Goal: Ask a question: Seek information or help from site administrators or community

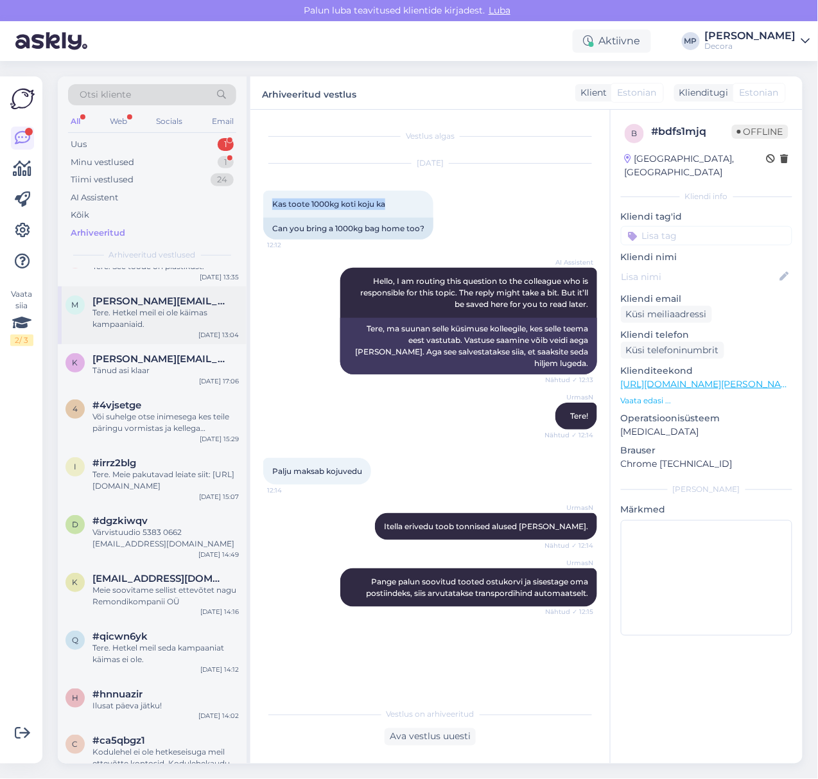
scroll to position [14127, 0]
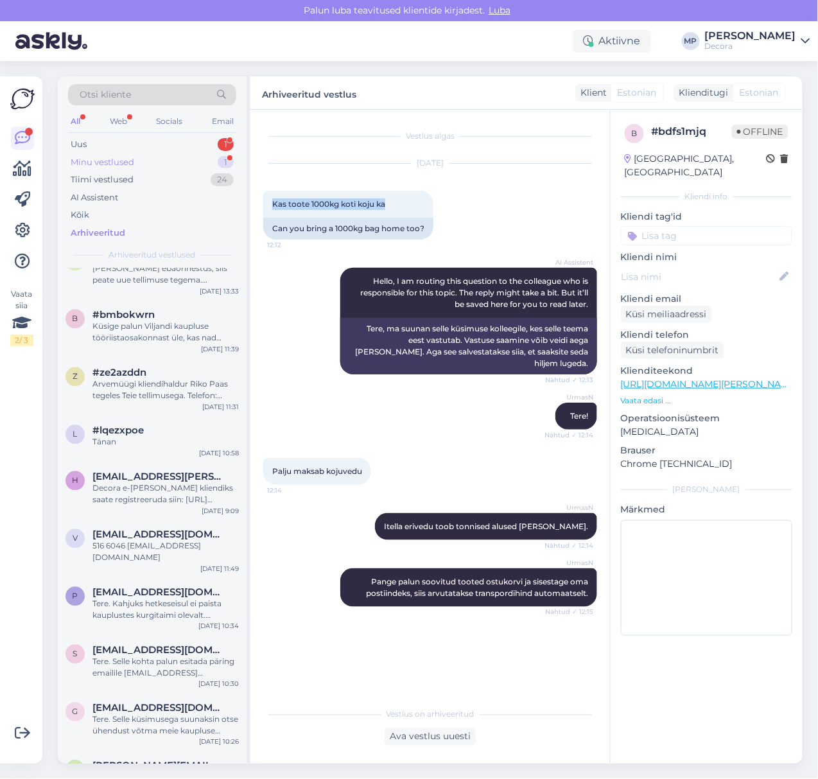
click at [118, 157] on div "Minu vestlused" at bounding box center [103, 162] width 64 height 13
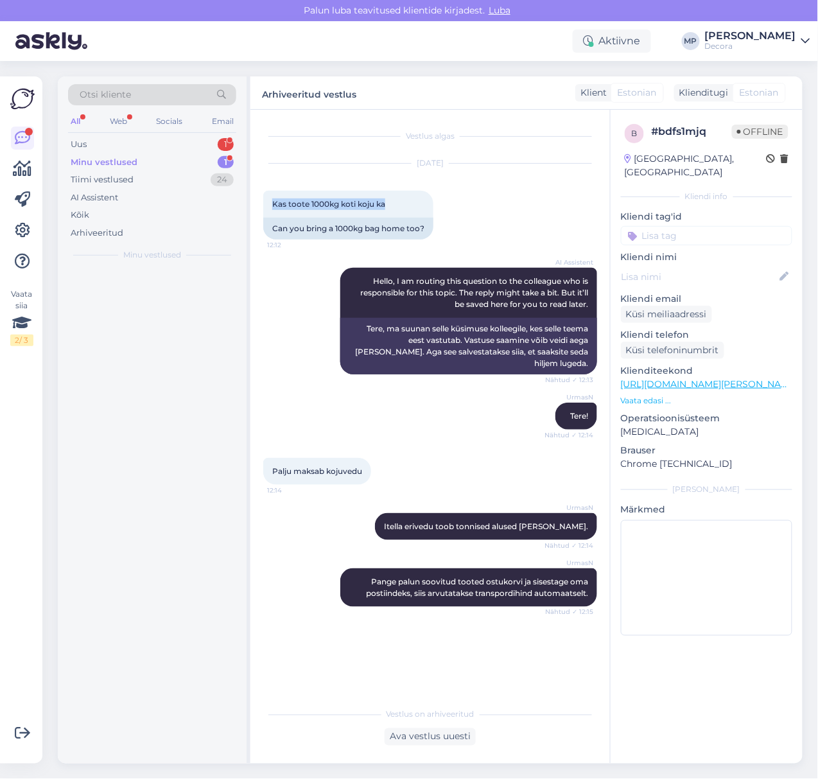
scroll to position [0, 0]
click at [116, 299] on div "Selge - vabandame ebamugavuse pärast! Aitäh tagasiside eest, me uurime omalt po…" at bounding box center [165, 300] width 146 height 23
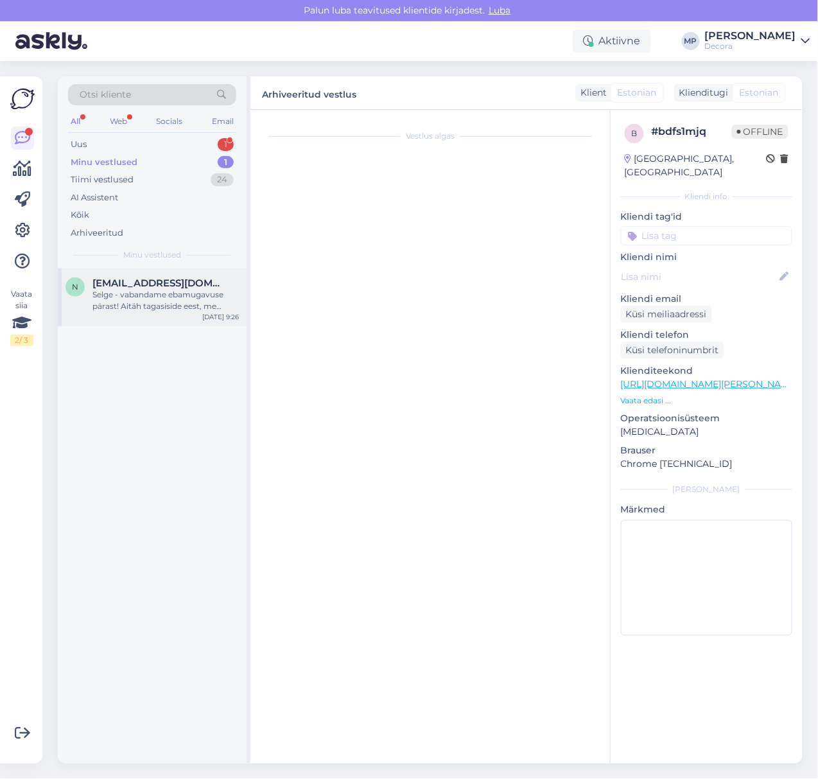
scroll to position [153, 0]
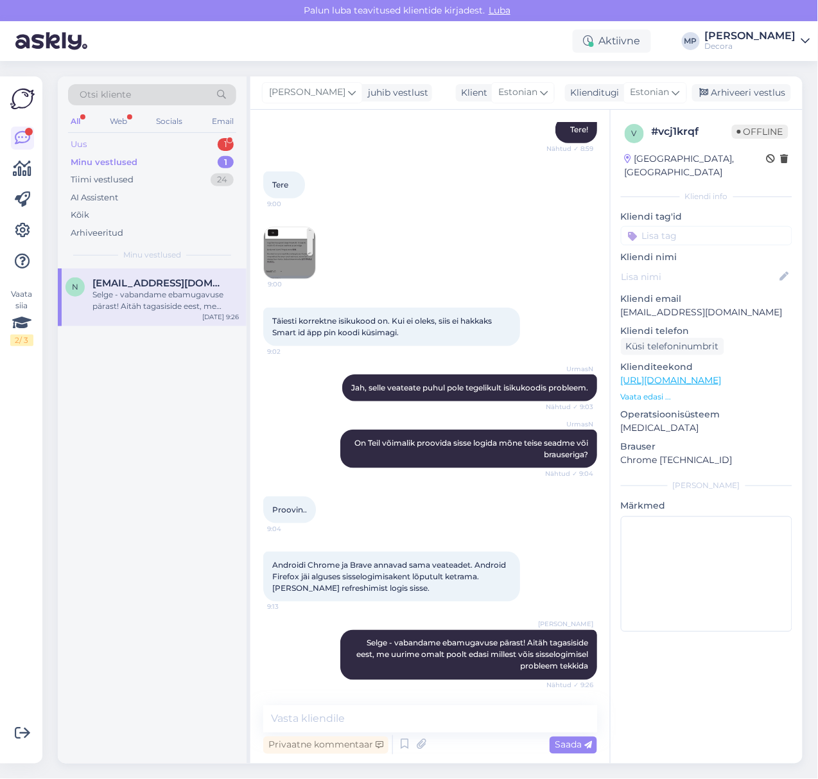
click at [85, 146] on div "Uus" at bounding box center [79, 144] width 16 height 13
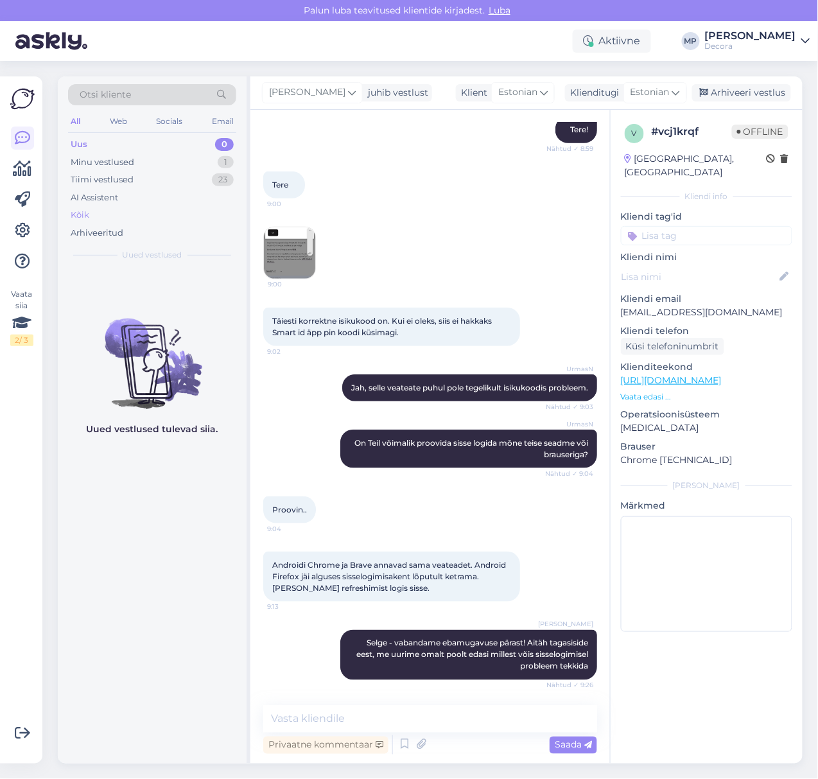
click at [157, 209] on div "Kõik" at bounding box center [152, 215] width 168 height 18
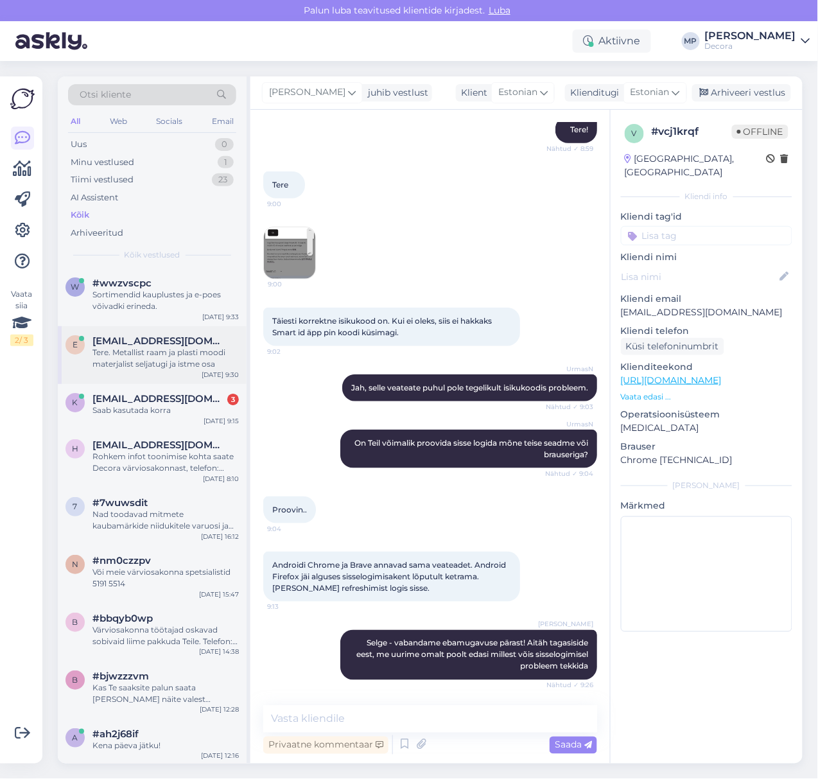
click at [171, 349] on div "Tere. Metallist raam ja plasti moodi materjalist seljatugi ja istme osa" at bounding box center [165, 358] width 146 height 23
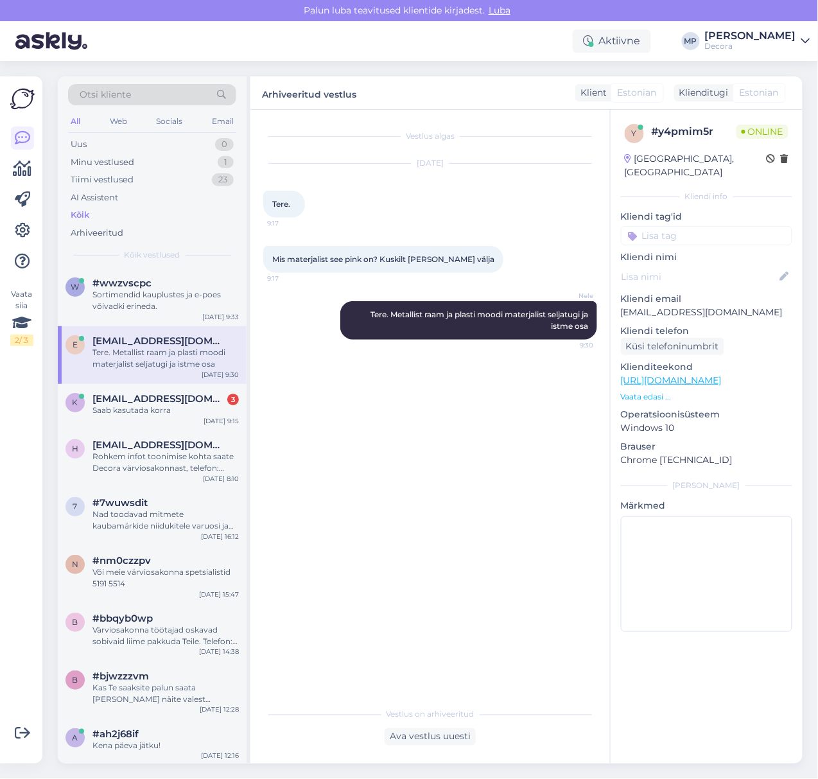
click at [635, 391] on p "Vaata edasi ..." at bounding box center [706, 397] width 171 height 12
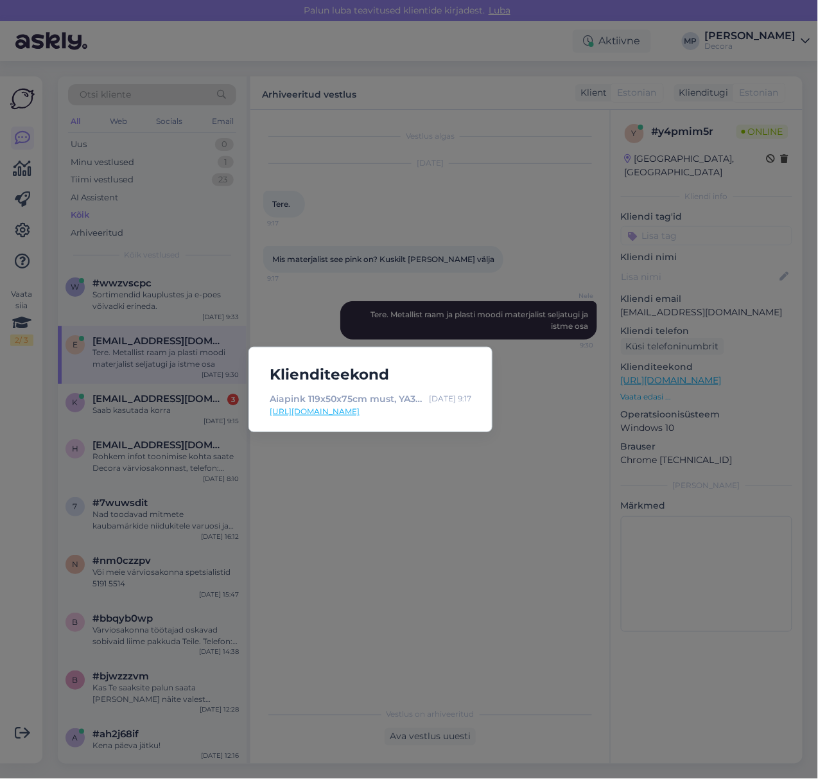
click at [444, 144] on div "Klienditeekond Aiapink 119x50x75cm must, YA3000010 | Decora [DATE] 9:17 [URL][D…" at bounding box center [409, 389] width 818 height 779
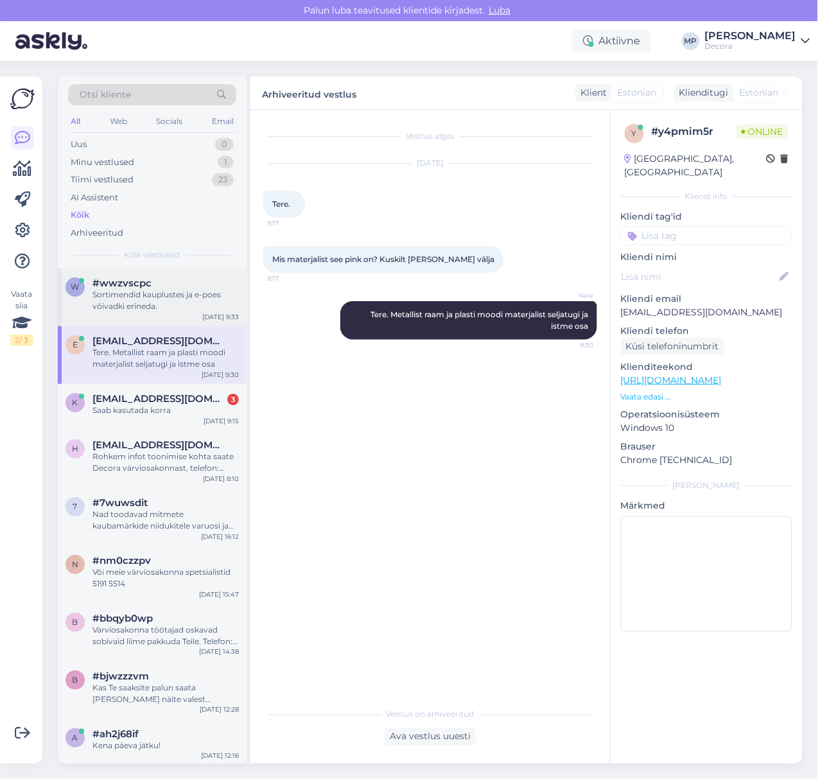
click at [157, 308] on div "Sortimendid kauplustes ja e-poes võivadki erineda." at bounding box center [165, 300] width 146 height 23
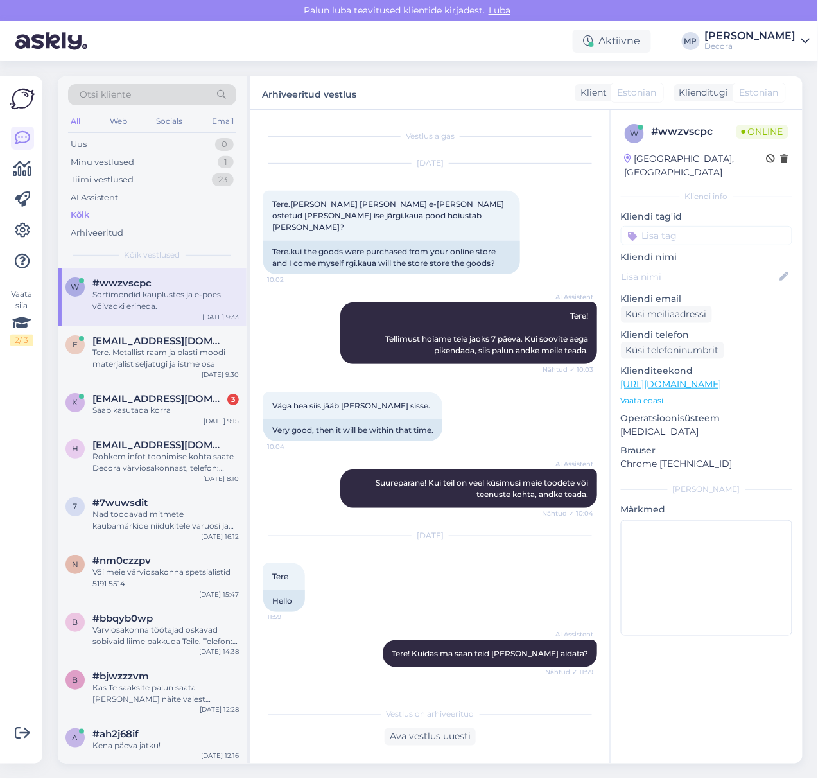
scroll to position [1738, 0]
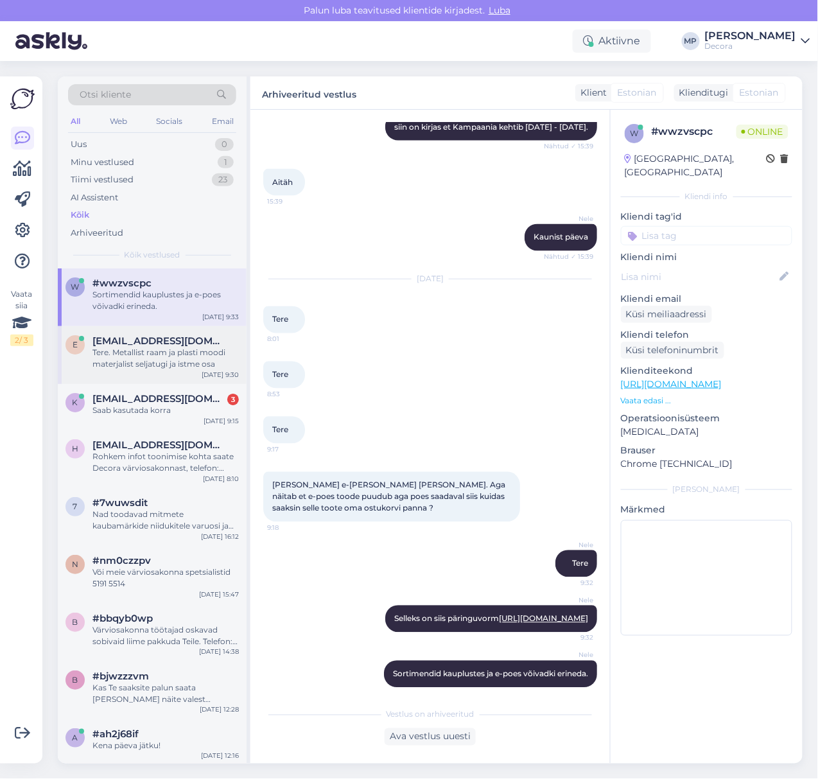
click at [155, 352] on div "Tere. Metallist raam ja plasti moodi materjalist seljatugi ja istme osa" at bounding box center [165, 358] width 146 height 23
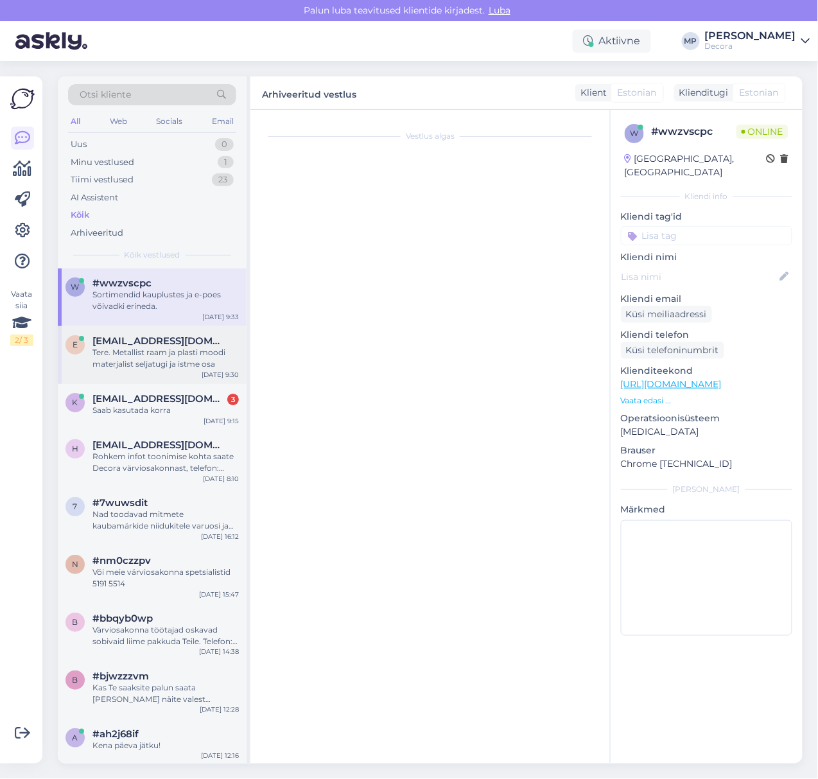
scroll to position [0, 0]
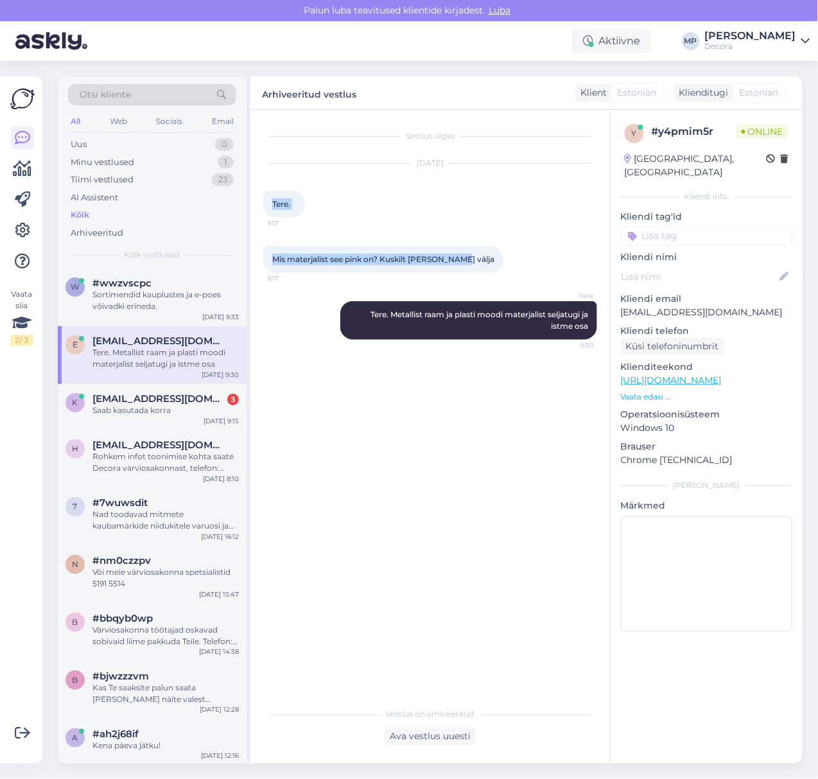
drag, startPoint x: 273, startPoint y: 204, endPoint x: 455, endPoint y: 250, distance: 187.7
click at [456, 253] on div "Vestlus algas [DATE] Tere. 9:17 Mis materjalist see pink on? Kuskilt [PERSON_NA…" at bounding box center [435, 406] width 345 height 567
copy div "Tere. 9:17 Mis materjalist see pink on? Kuskilt [PERSON_NAME] välja"
click at [640, 391] on p "Vaata edasi ..." at bounding box center [706, 397] width 171 height 12
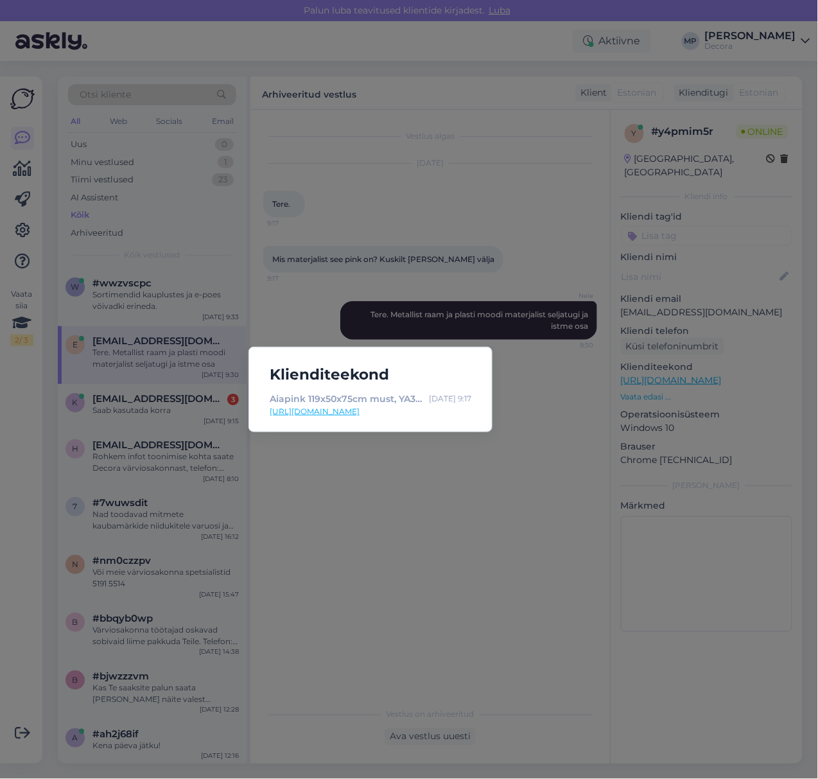
drag, startPoint x: 334, startPoint y: 741, endPoint x: 342, endPoint y: 738, distance: 8.7
click at [338, 740] on div "Klienditeekond Aiapink 119x50x75cm must, YA3000010 | Decora [DATE] 9:17 [URL][D…" at bounding box center [409, 389] width 818 height 779
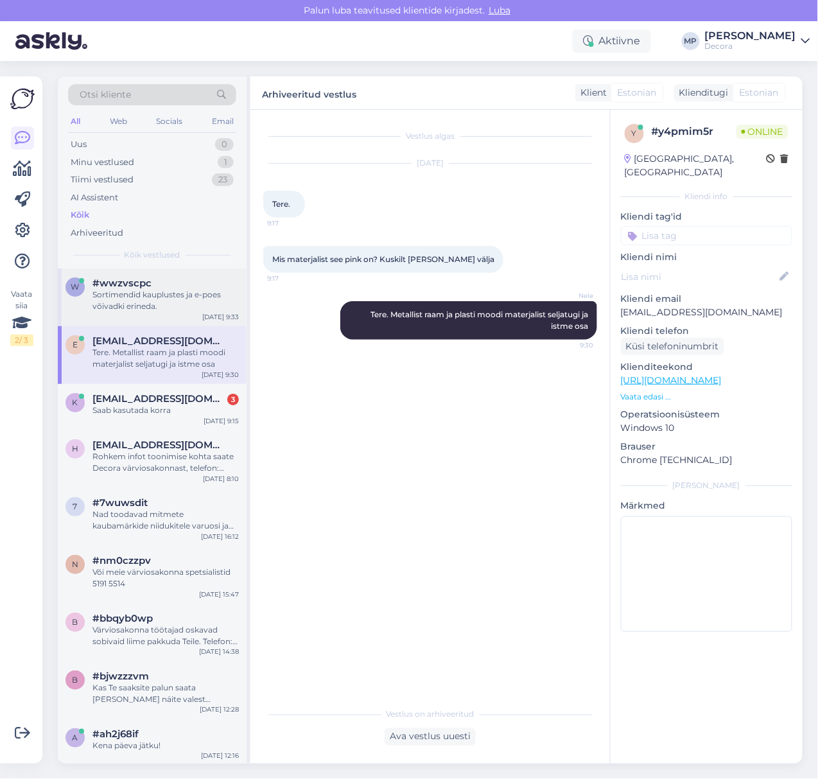
click at [127, 290] on div "Sortimendid kauplustes ja e-poes võivadki erineda." at bounding box center [165, 300] width 146 height 23
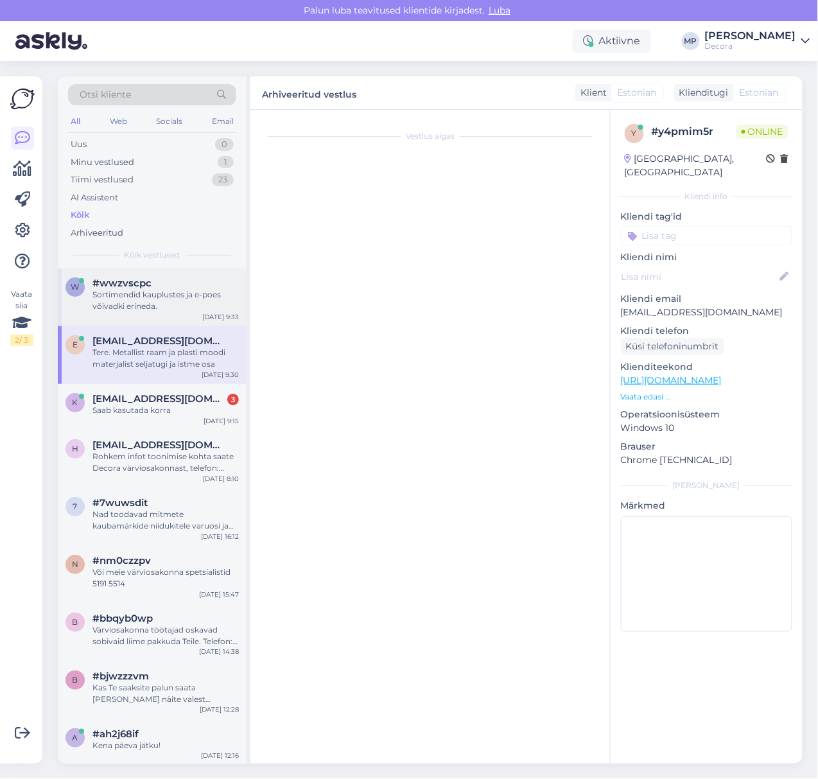
scroll to position [1738, 0]
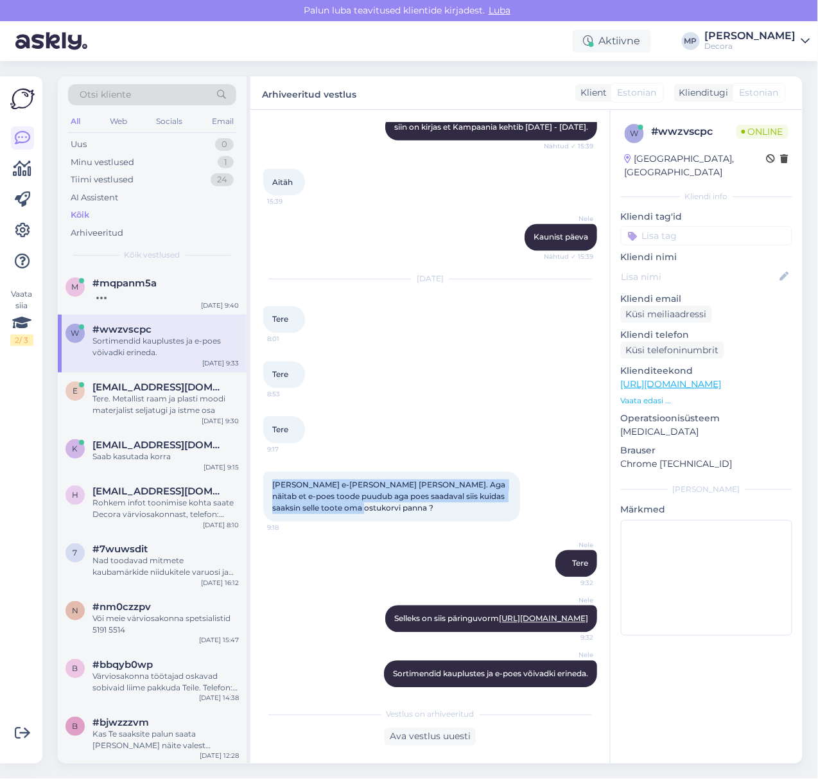
drag, startPoint x: 365, startPoint y: 483, endPoint x: 270, endPoint y: 460, distance: 97.8
click at [270, 472] on div "[PERSON_NAME] e-[PERSON_NAME] [PERSON_NAME]. Aga näitab et e-poes toode puudub …" at bounding box center [391, 497] width 257 height 50
copy span "[PERSON_NAME] e-[PERSON_NAME] [PERSON_NAME]. Aga näitab et e-poes toode puudub …"
click at [659, 395] on p "Vaata edasi ..." at bounding box center [706, 401] width 171 height 12
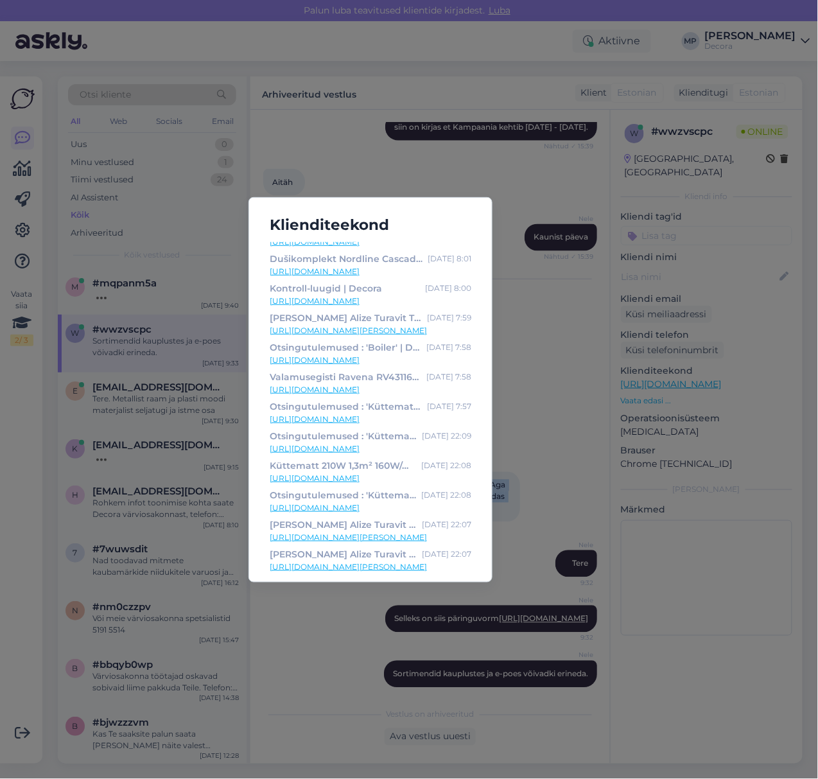
scroll to position [257, 0]
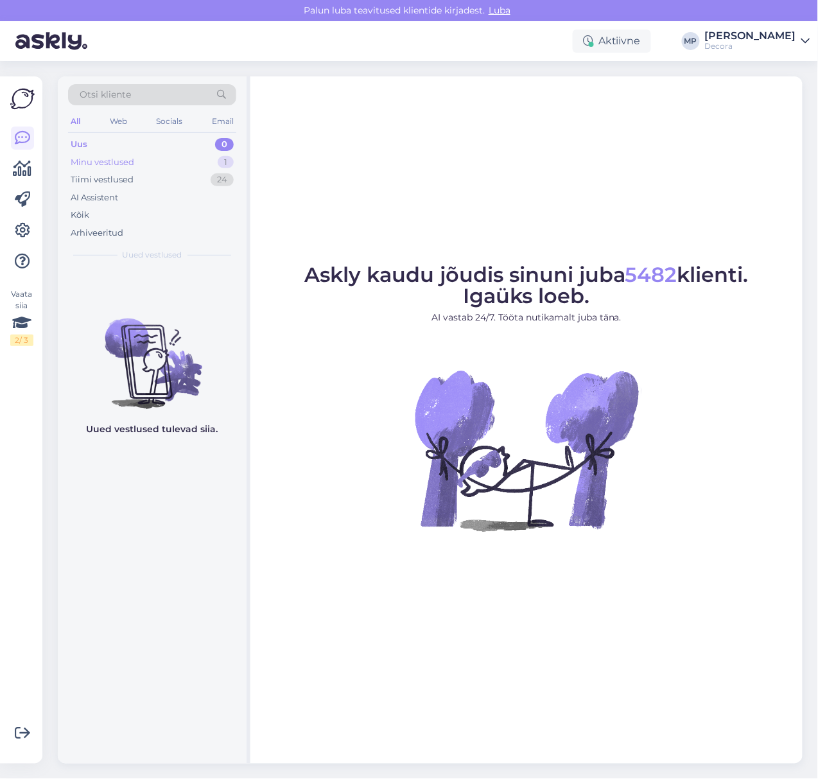
click at [149, 162] on div "Minu vestlused 1" at bounding box center [152, 162] width 168 height 18
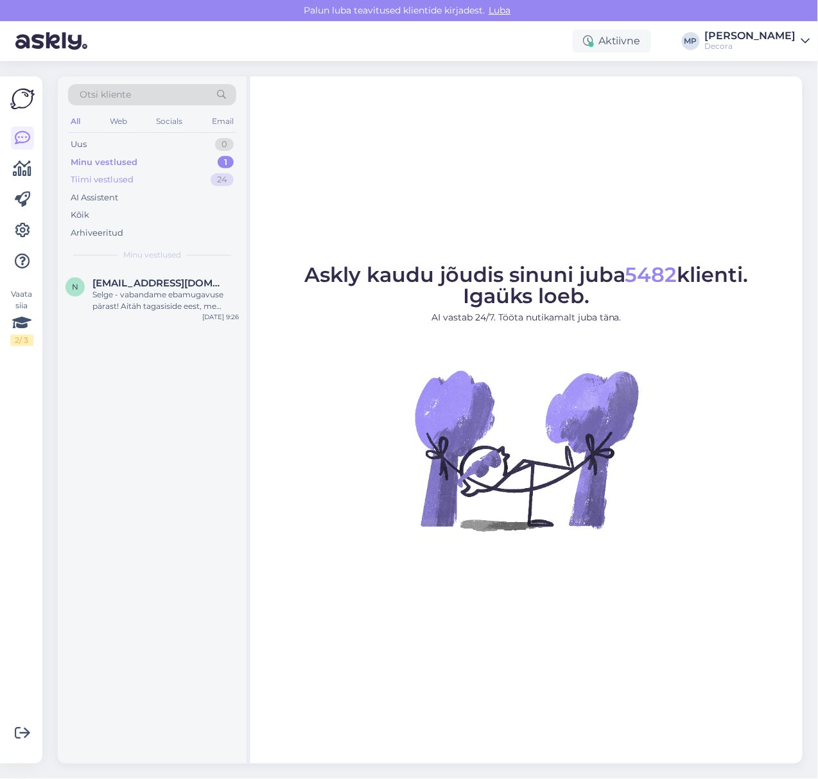
click at [144, 180] on div "Tiimi vestlused 24" at bounding box center [152, 180] width 168 height 18
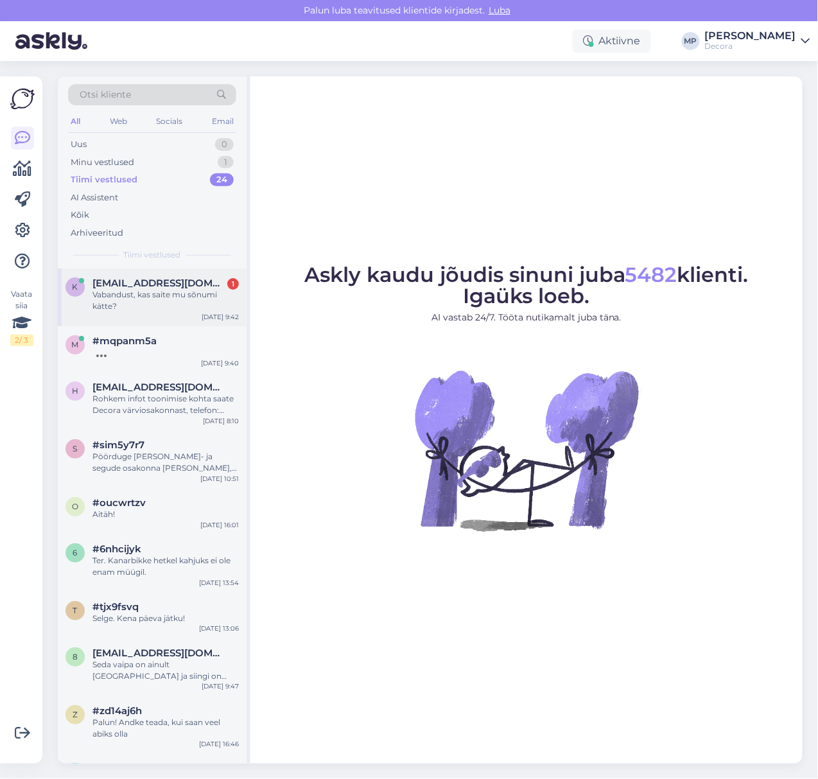
click at [137, 301] on div "Vabandust, kas saite mu sõnumi kätte?" at bounding box center [165, 300] width 146 height 23
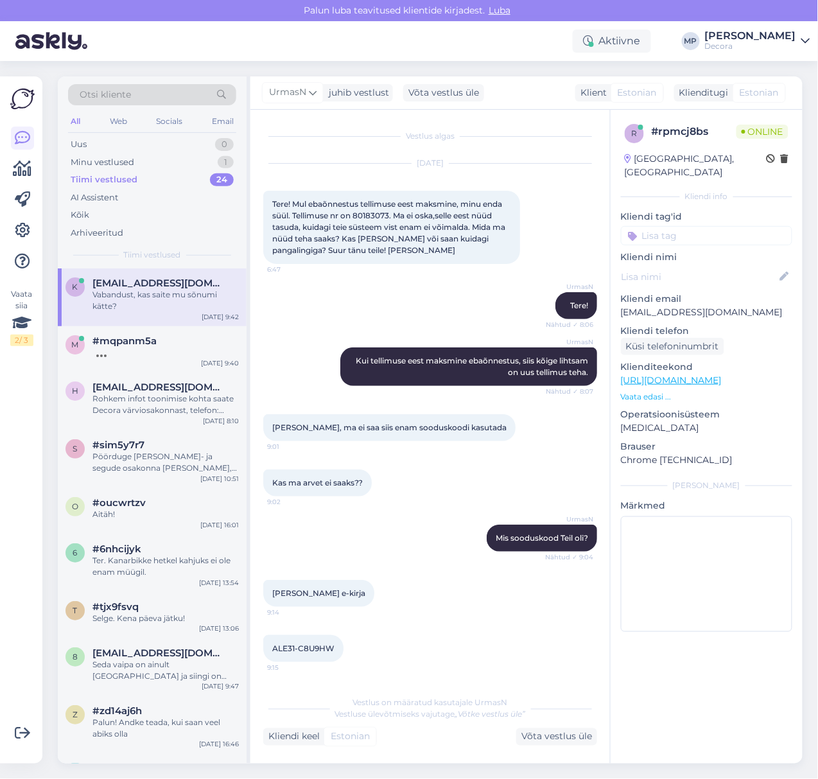
scroll to position [109, 0]
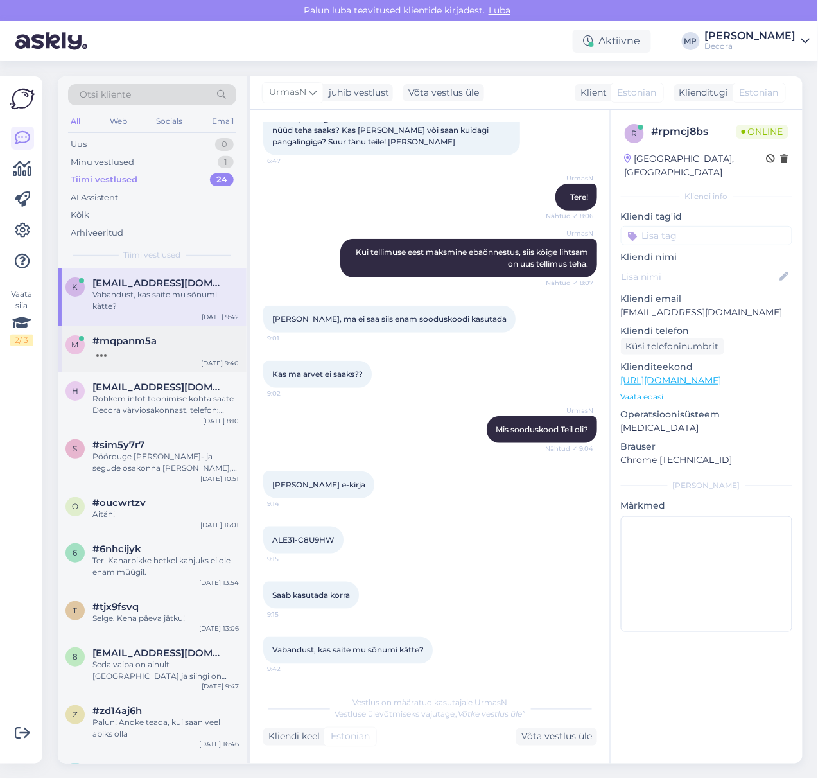
click at [137, 352] on div at bounding box center [165, 353] width 146 height 12
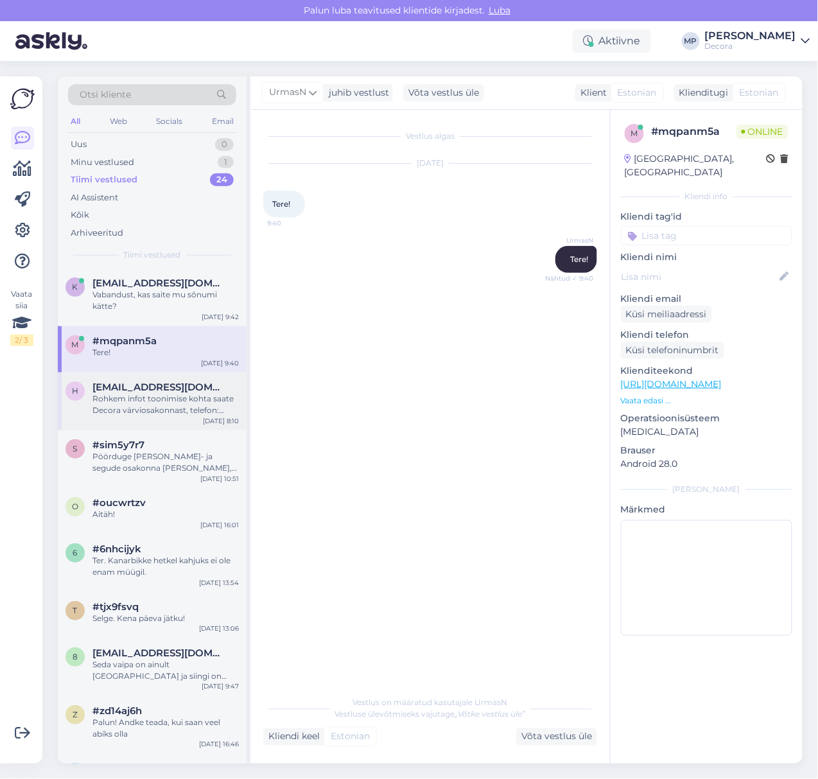
click at [125, 393] on div "Rohkem infot toonimise kohta saate Decora värviosakonnast, telefon: [PHONE_NUMB…" at bounding box center [165, 404] width 146 height 23
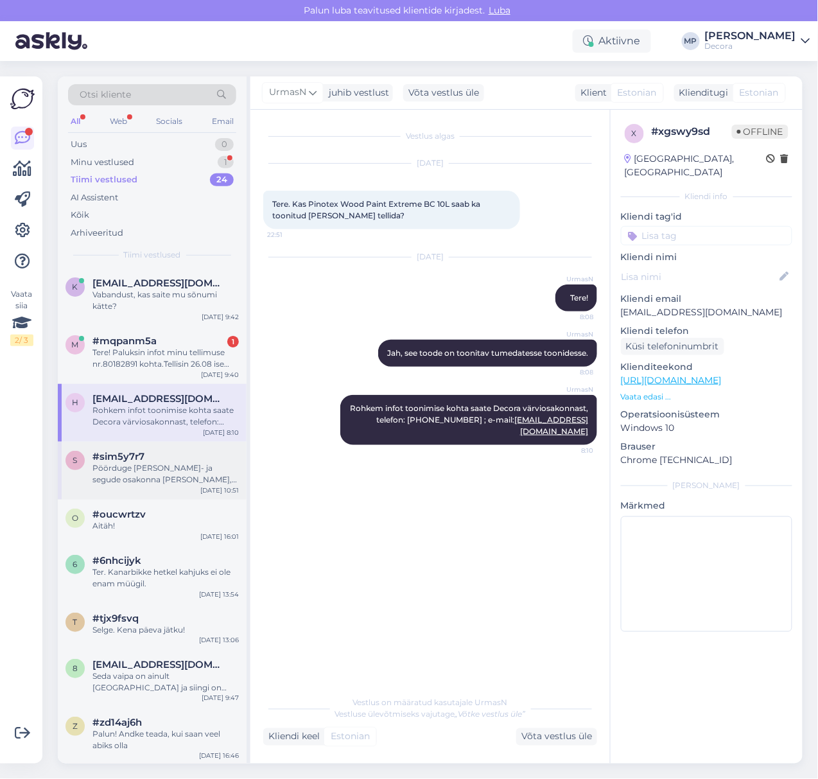
click at [139, 485] on div "Pöörduge [PERSON_NAME]- ja segude osakonna [PERSON_NAME], telefon: [PHONE_NUMBE…" at bounding box center [165, 473] width 146 height 23
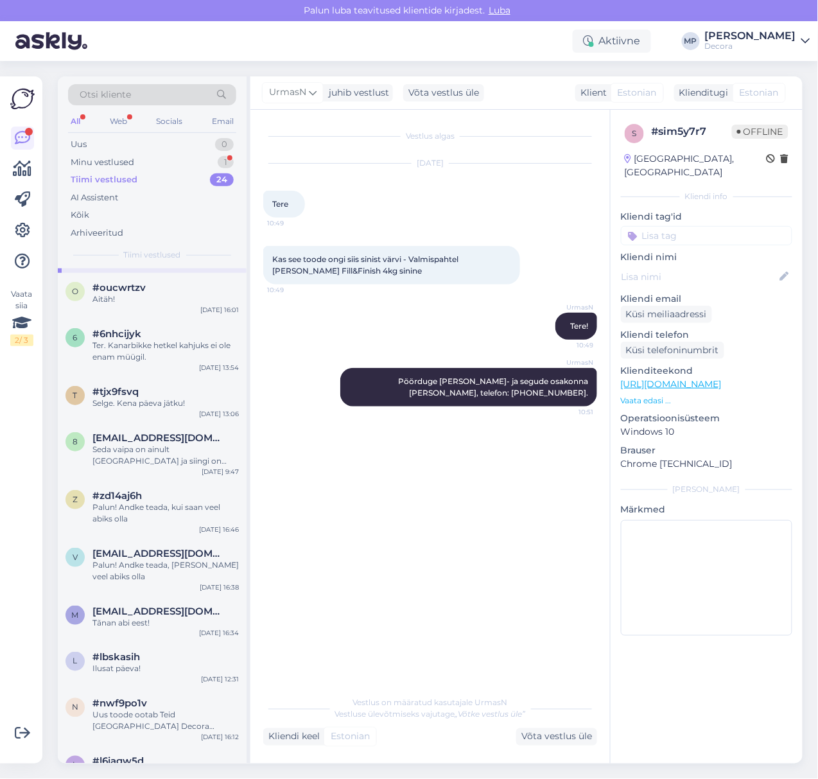
scroll to position [257, 0]
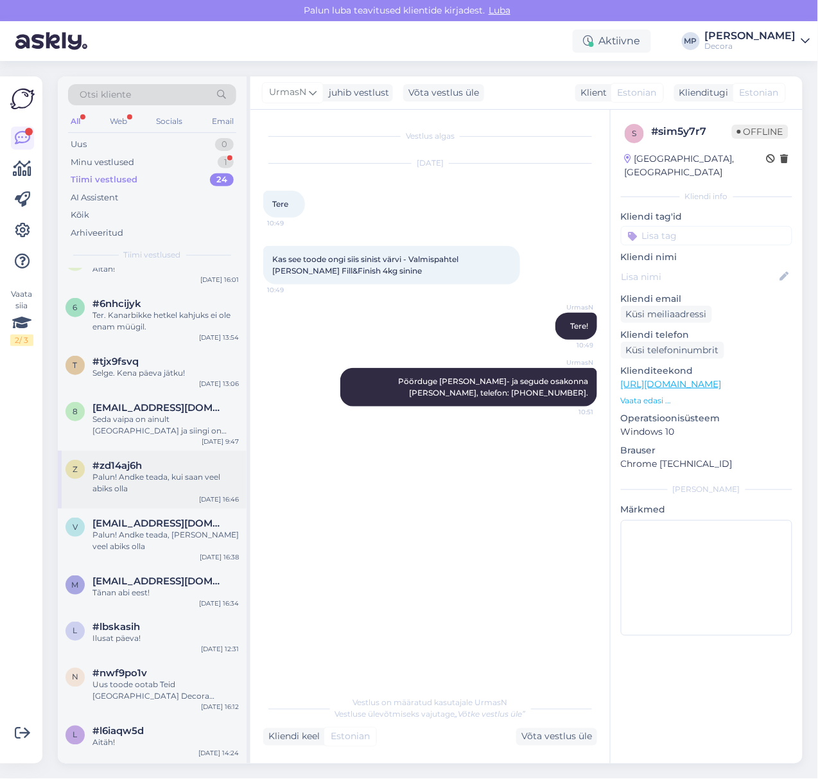
click at [149, 486] on div "Palun! Andke teada, kui saan veel abiks olla" at bounding box center [165, 482] width 146 height 23
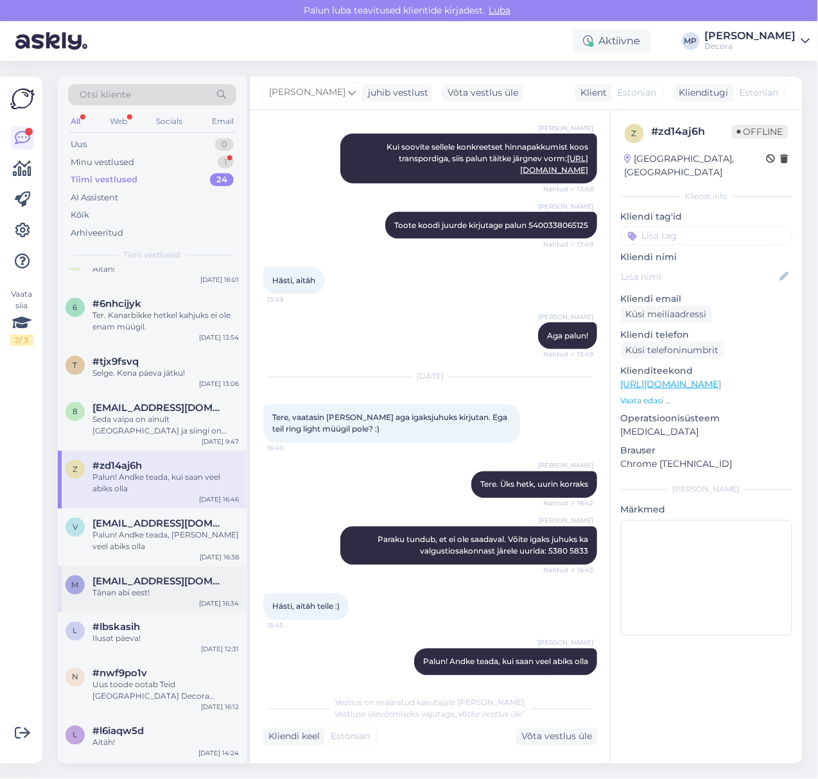
scroll to position [823, 0]
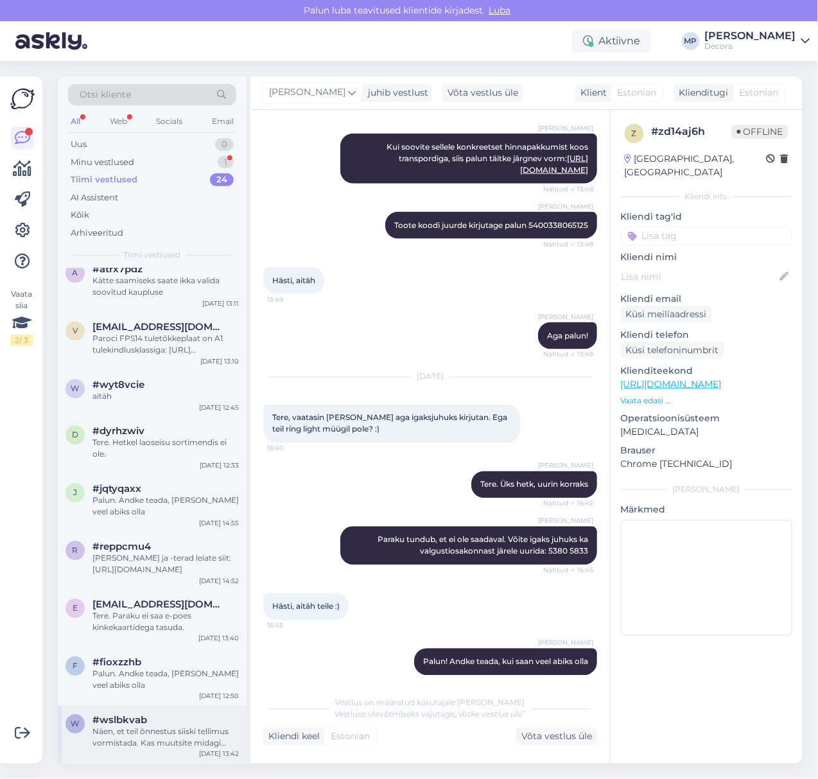
click at [152, 733] on div "Näen, et teil õnnestus siiski tellimus vormistada. Kas muutsite midagi ostukorv…" at bounding box center [165, 737] width 146 height 23
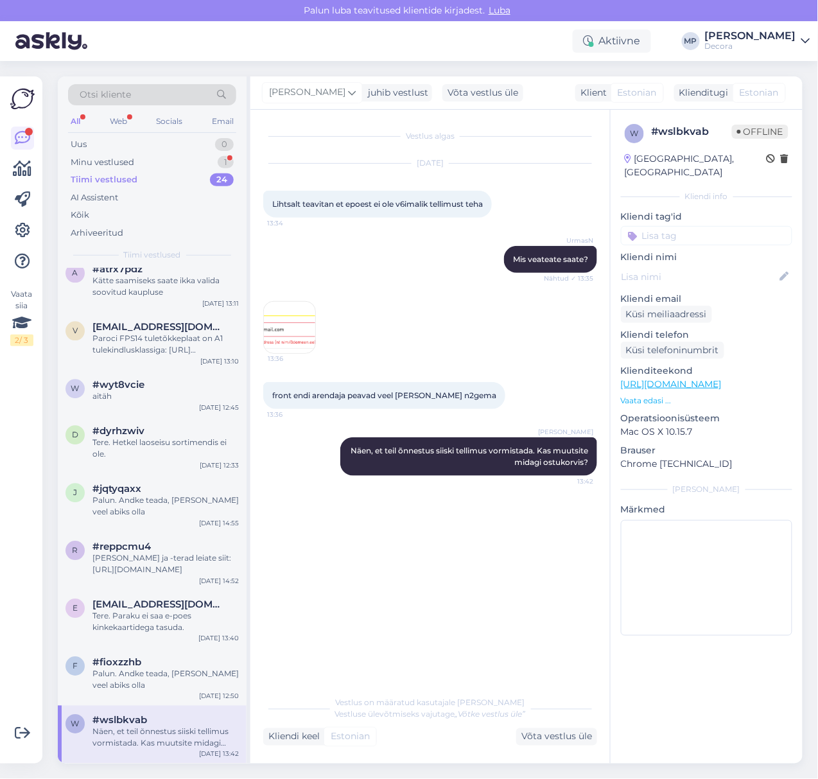
click at [297, 317] on img at bounding box center [289, 327] width 51 height 51
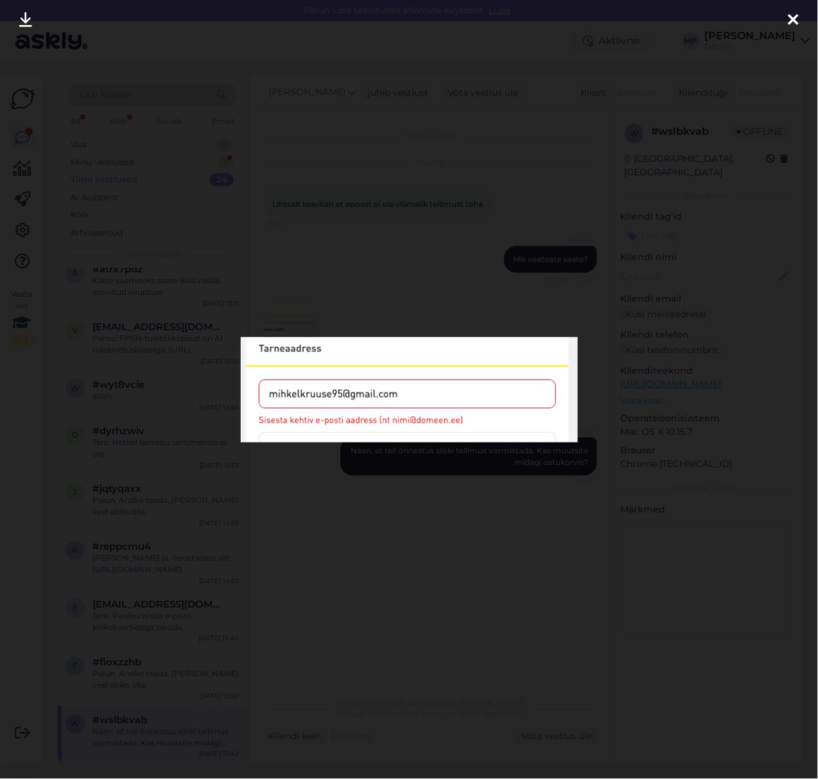
click at [804, 18] on div at bounding box center [794, 20] width 26 height 40
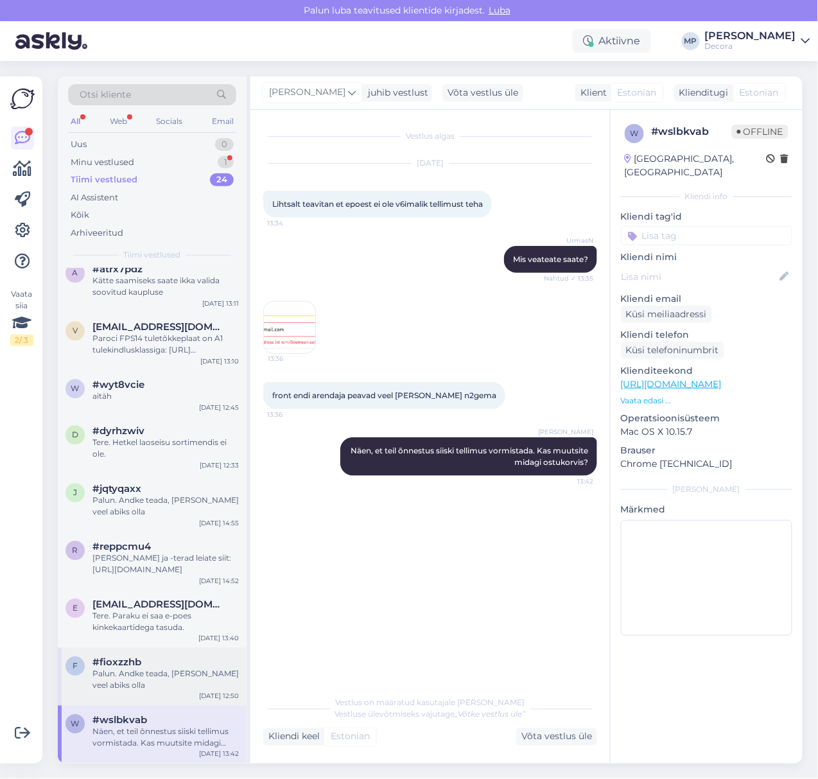
click at [154, 681] on div "Palun. Andke teada, kui saame veel abiks olla" at bounding box center [165, 679] width 146 height 23
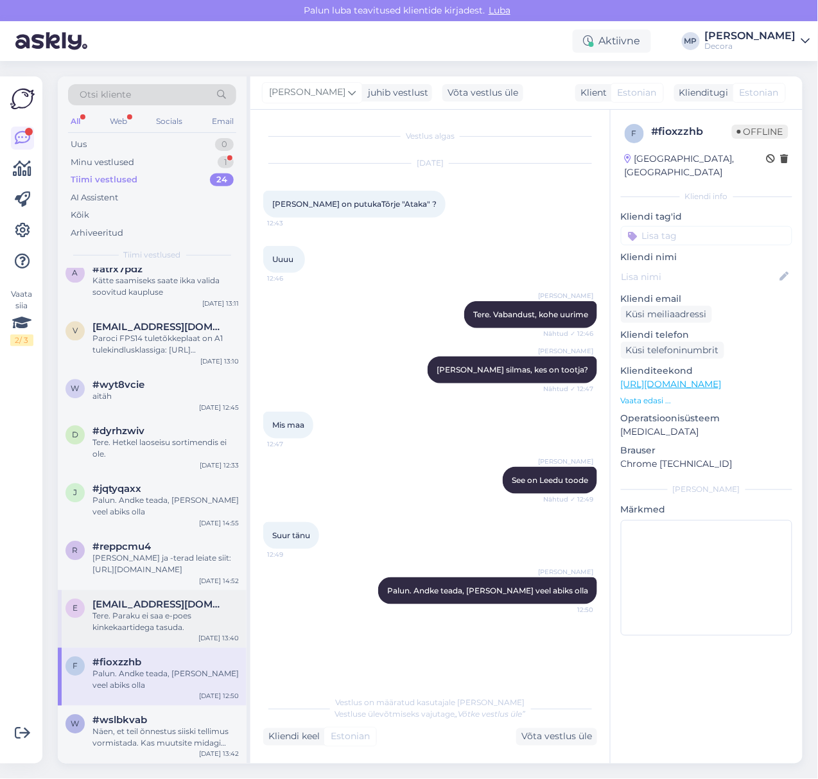
click at [139, 618] on div "Tere. Paraku ei saa e-poes kinkekaartidega tasuda." at bounding box center [165, 622] width 146 height 23
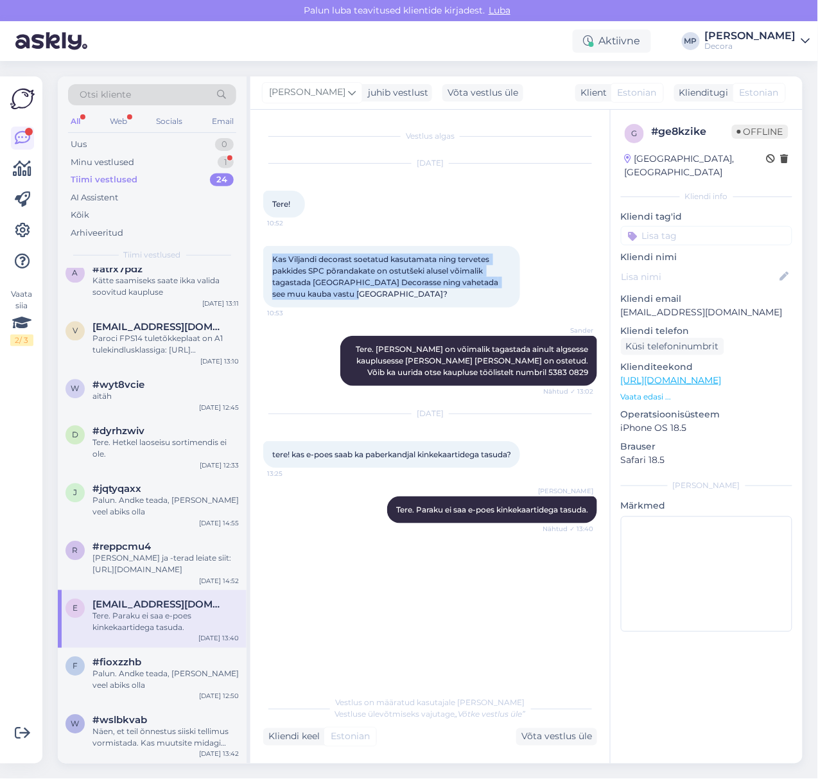
drag, startPoint x: 345, startPoint y: 297, endPoint x: 272, endPoint y: 255, distance: 83.7
click at [272, 255] on div "Kas Viljandi decorast soetatud kasutamata ning tervetes pakkides SPC põrandakat…" at bounding box center [391, 277] width 257 height 62
copy span "Kas Viljandi decorast soetatud kasutamata ning tervetes pakkides SPC põrandakat…"
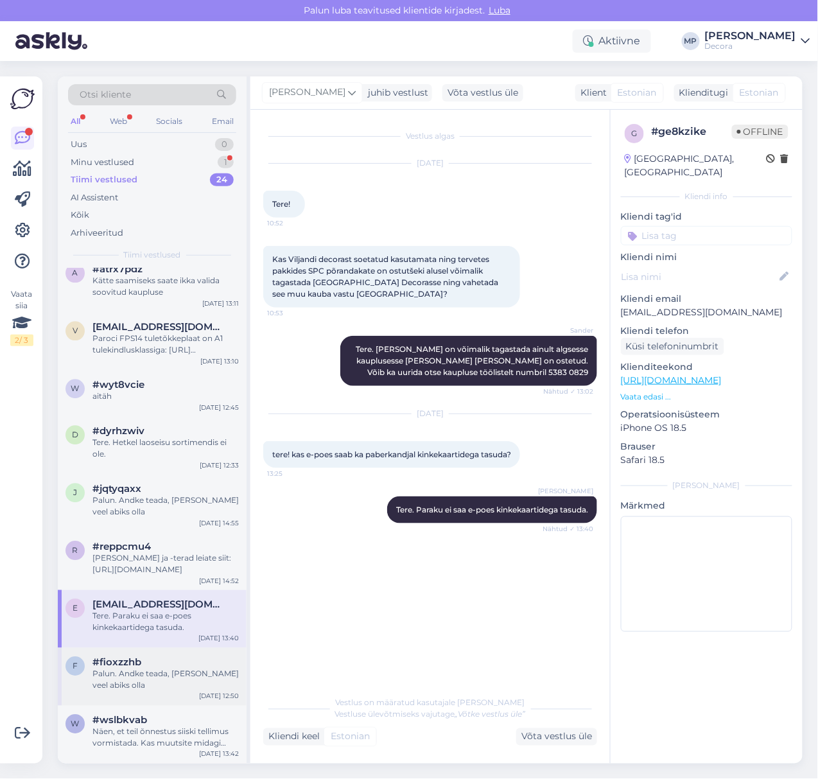
click at [141, 672] on div "Palun. Andke teada, kui saame veel abiks olla" at bounding box center [165, 679] width 146 height 23
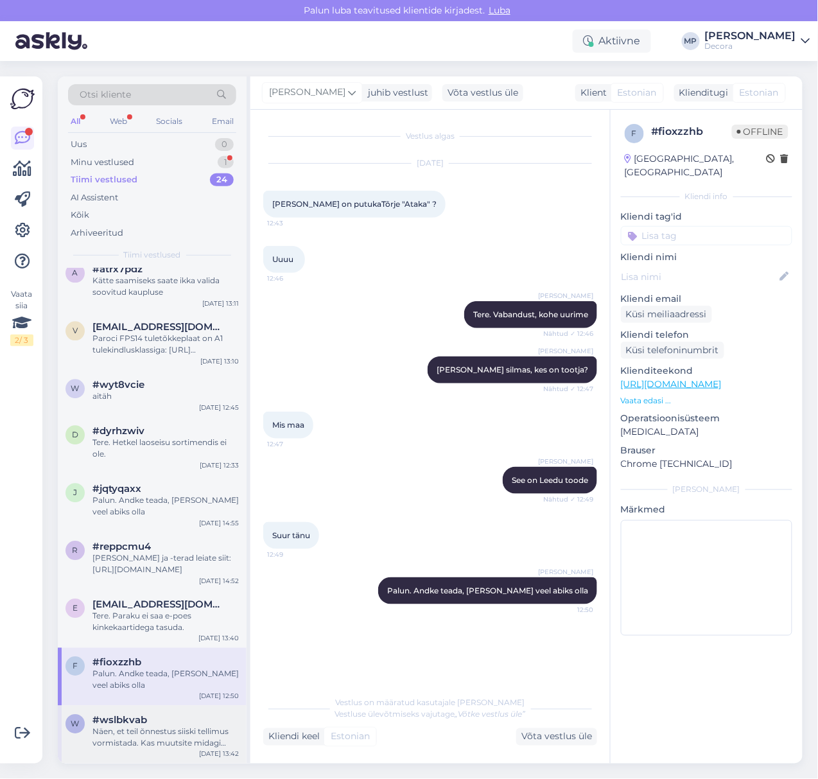
click at [132, 729] on div "Näen, et teil õnnestus siiski tellimus vormistada. Kas muutsite midagi ostukorv…" at bounding box center [165, 737] width 146 height 23
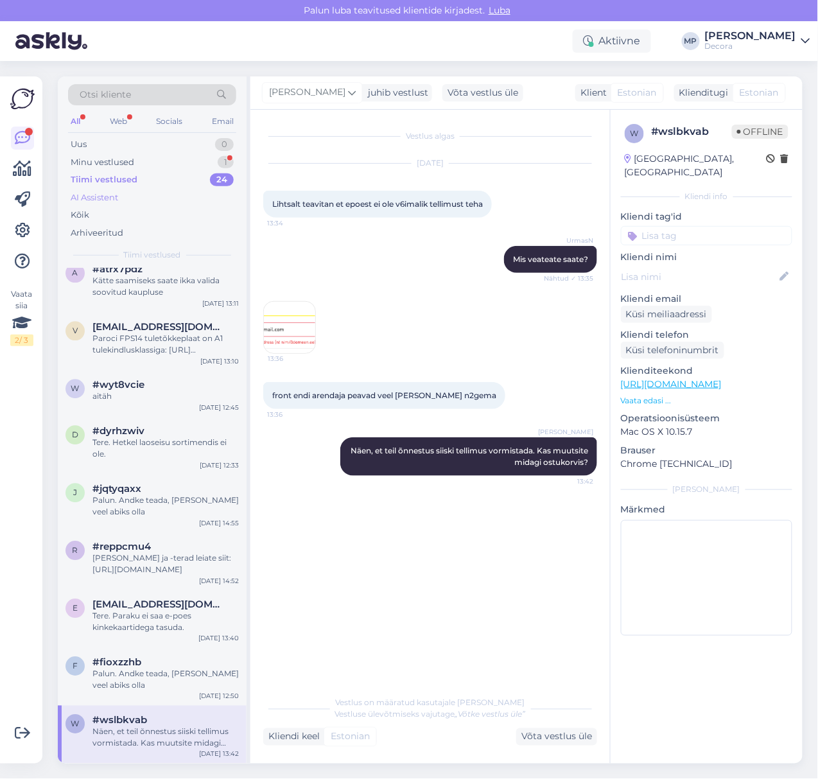
click at [104, 199] on div "AI Assistent" at bounding box center [95, 197] width 48 height 13
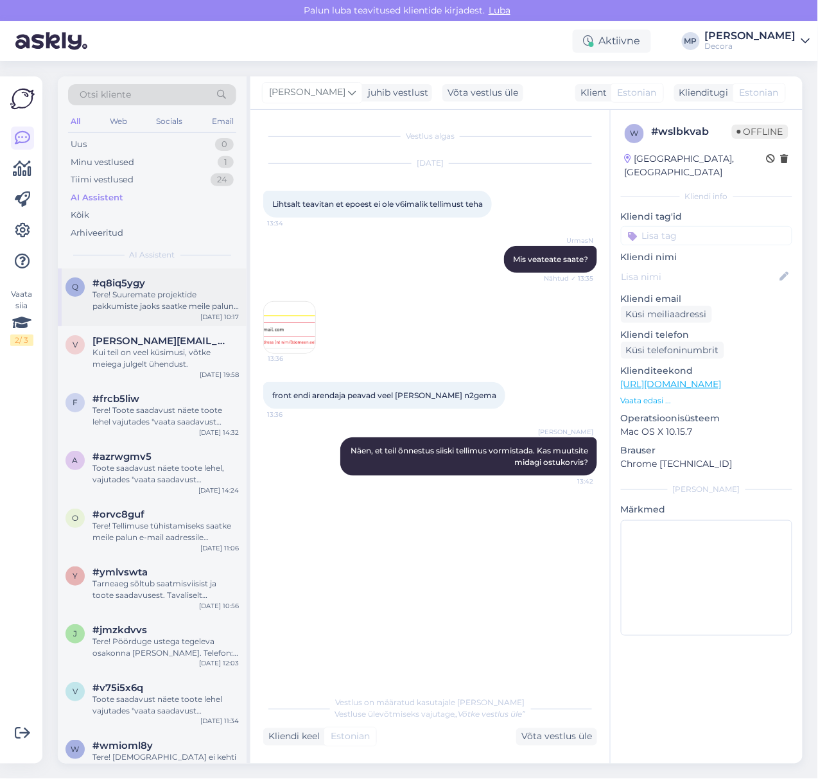
click at [161, 322] on div "q #q8iq5ygy Tere! Suuremate projektide pakkumiste jaoks saatke meile palun päri…" at bounding box center [152, 297] width 189 height 58
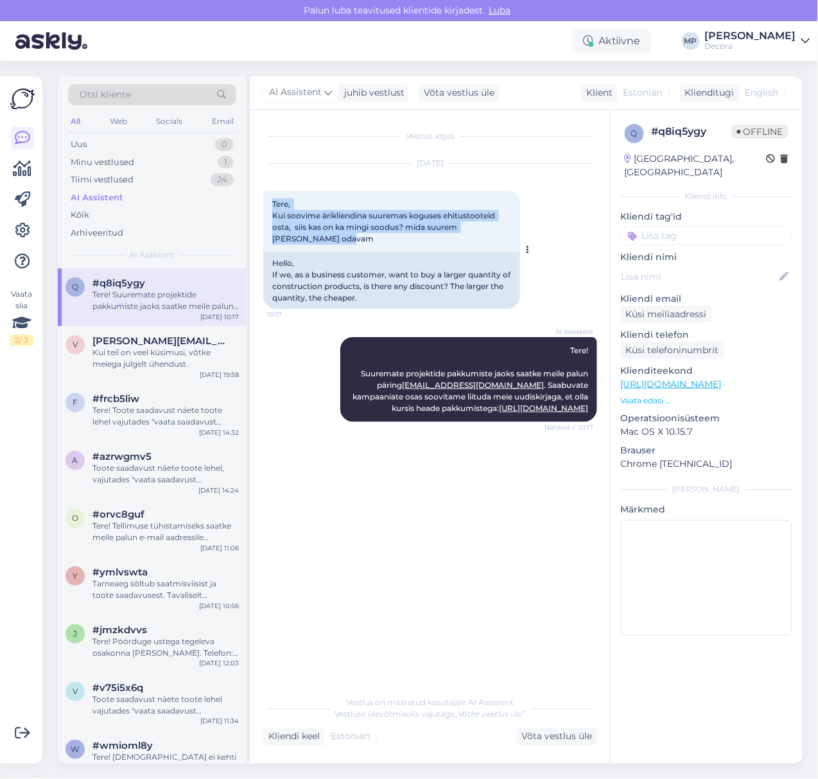
drag, startPoint x: 316, startPoint y: 239, endPoint x: 271, endPoint y: 203, distance: 57.6
click at [271, 203] on div "Tere, Kui soovime ärikliendina suuremas koguses ehitustooteid osta, siis kas on…" at bounding box center [391, 222] width 257 height 62
copy span "Tere, Kui soovime ärikliendina suuremas koguses ehitustooteid osta, siis kas on…"
click at [168, 363] on div "Kui teil on veel küsimusi, võtke meiega julgelt ühendust." at bounding box center [165, 358] width 146 height 23
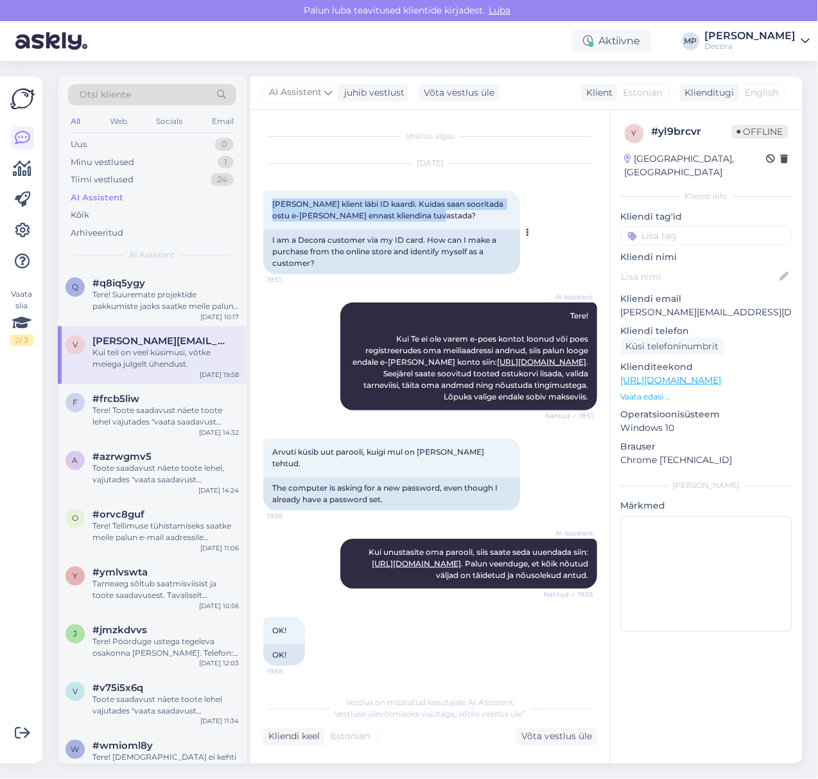
drag, startPoint x: 442, startPoint y: 213, endPoint x: 268, endPoint y: 205, distance: 174.2
click at [268, 205] on div "Olen Decora klient läbi ID kaardi. Kuidas saan sooritada ostu e-poest ja ennast…" at bounding box center [391, 210] width 257 height 39
copy span "Olen Decora klient läbi ID kaardi. Kuidas saan sooritada ostu e-poest ja ennast…"
click at [119, 419] on div "Tere! Toote saadavust näete toote lehel vajutades "vaata saadavust kauplustes".…" at bounding box center [165, 416] width 146 height 23
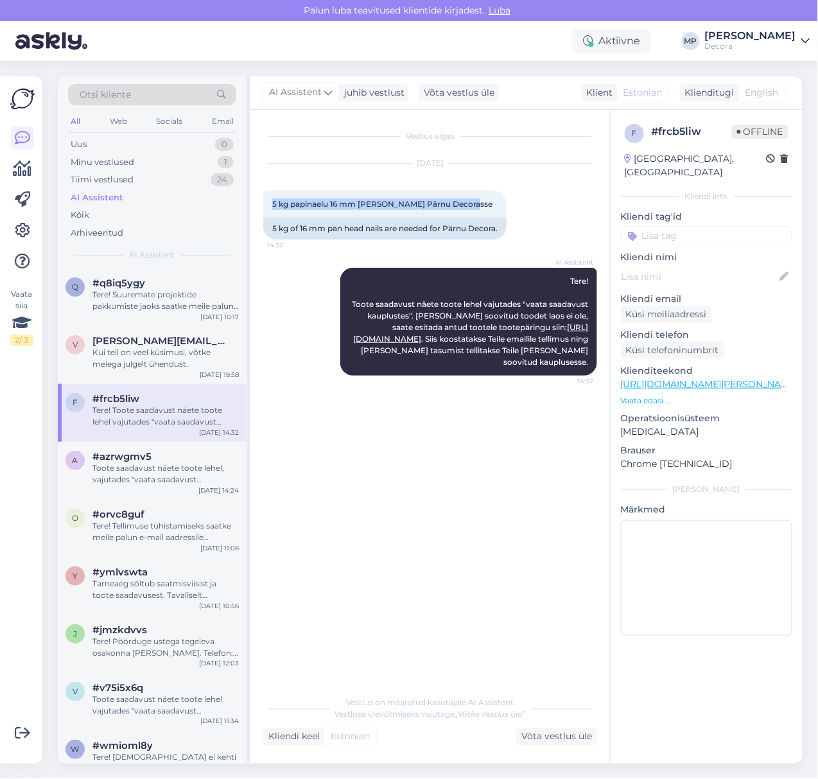
drag, startPoint x: 473, startPoint y: 205, endPoint x: 257, endPoint y: 186, distance: 216.6
click at [257, 186] on div "Vestlus algas Jul 8 2025 5 kg papinaelu 16 mm oleks vaja Pärnu Decorasse 14:32 …" at bounding box center [430, 437] width 360 height 654
copy span "5 kg papinaelu 16 mm oleks vaja Pärnu Decorasse"
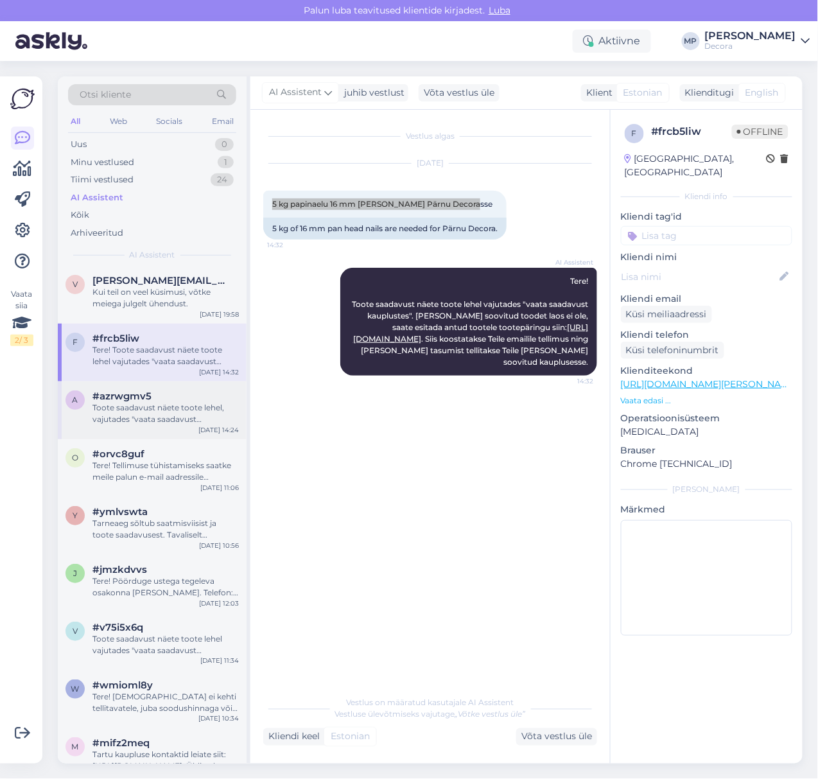
scroll to position [171, 0]
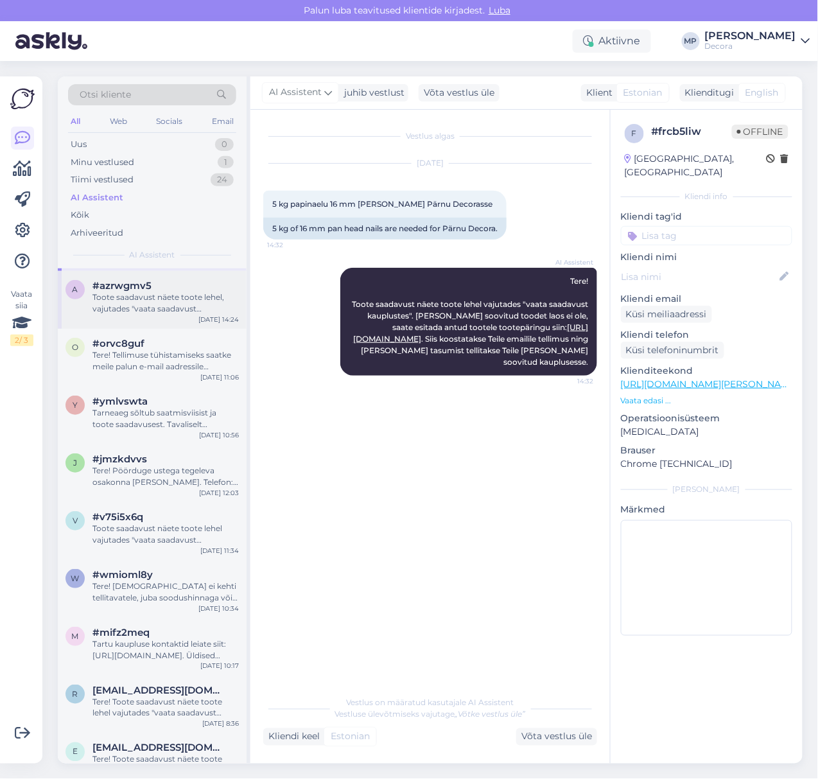
click at [158, 322] on div "a #azrwgmv5 Toote saadavust näete toote lehel, vajutades "vaata saadavust kaupl…" at bounding box center [152, 300] width 189 height 58
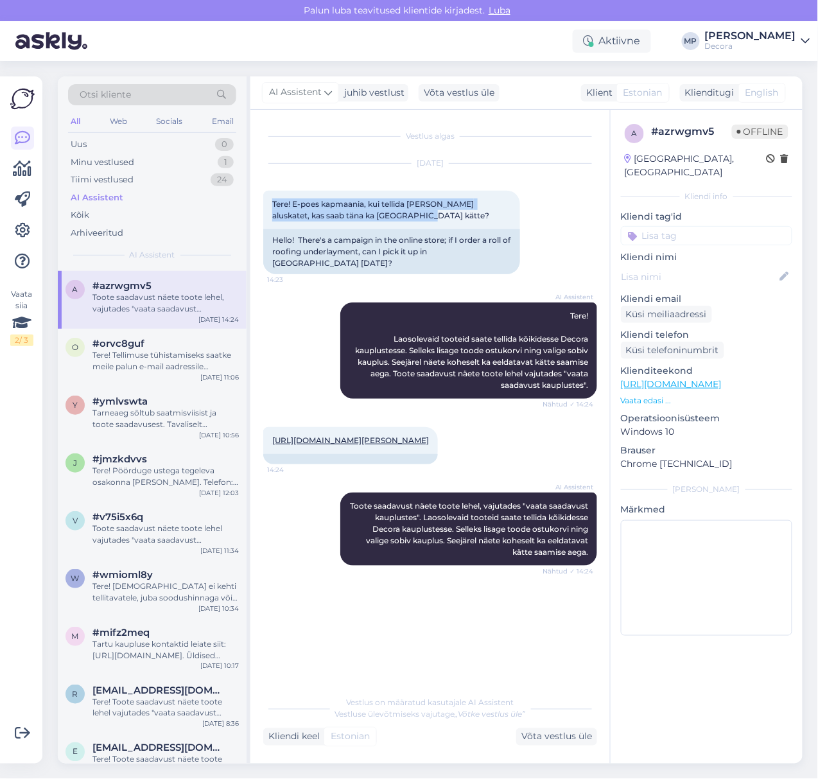
drag, startPoint x: 381, startPoint y: 214, endPoint x: 260, endPoint y: 204, distance: 121.9
click at [260, 204] on div "Vestlus algas Jul 8 2025 Tere! E-poes kapmaania, kui tellida rull katuse aluska…" at bounding box center [430, 437] width 360 height 654
copy span "Tere! E-poes kapmaania, kui tellida rull katuse aluskatet, kas saab täna ka Tar…"
click at [139, 360] on div "Tere! Tellimuse tühistamiseks saatke meile palun e-mail aadressile epood@decora…" at bounding box center [165, 360] width 146 height 23
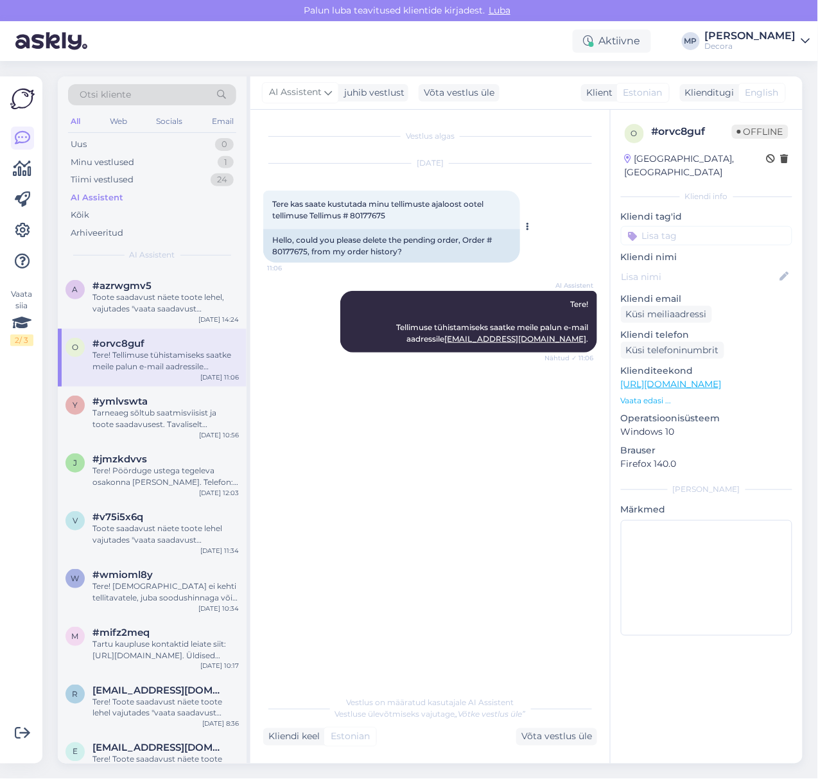
drag, startPoint x: 399, startPoint y: 214, endPoint x: 266, endPoint y: 200, distance: 133.6
click at [266, 200] on div "Tere kas saate kustutada minu tellimuste ajaloost ootel tellimuse Tellimus # 80…" at bounding box center [391, 210] width 257 height 39
copy span "Tere kas saate kustutada minu tellimuste ajaloost ootel tellimuse Tellimus # 80…"
click at [165, 423] on div "Tarneaeg sõltub saatmisviisist ja toote saadavusest. Tavaliselt toimetatakse te…" at bounding box center [165, 418] width 146 height 23
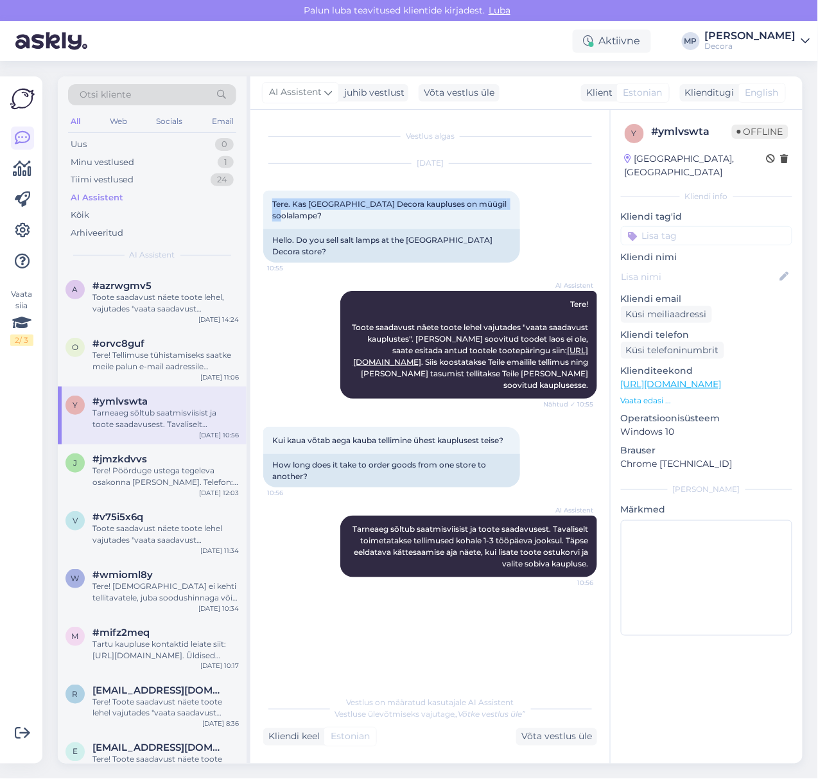
drag, startPoint x: 504, startPoint y: 204, endPoint x: 252, endPoint y: 209, distance: 251.8
click at [252, 209] on div "Vestlus algas Jul 8 2025 Tere. Kas Viljandi Decora kaupluses on müügil soolalam…" at bounding box center [430, 437] width 360 height 654
copy span "Tere. Kas Viljandi Decora kaupluses on müügil soolalampe?"
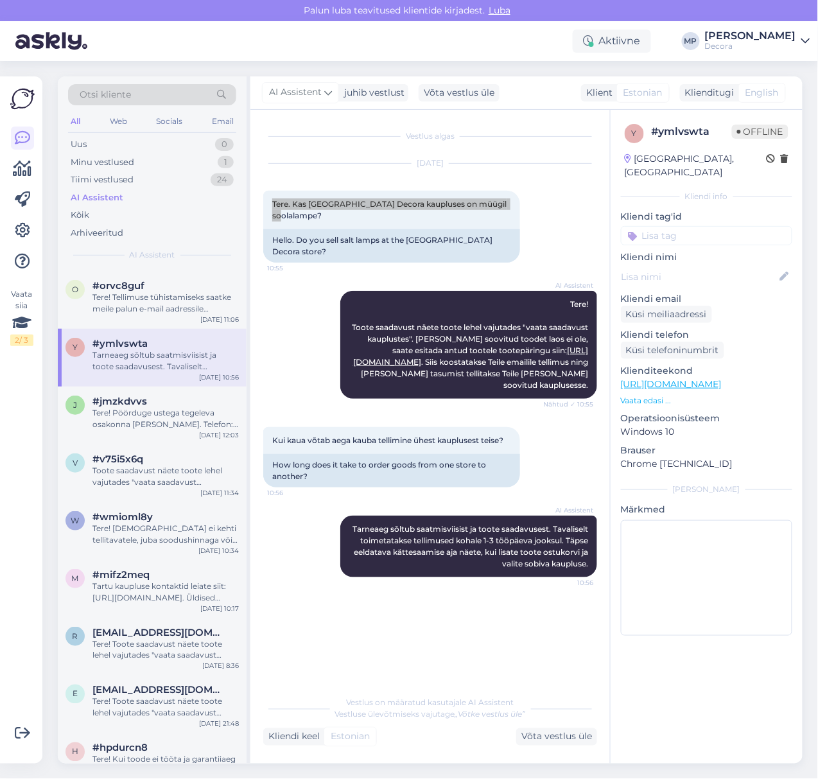
scroll to position [257, 0]
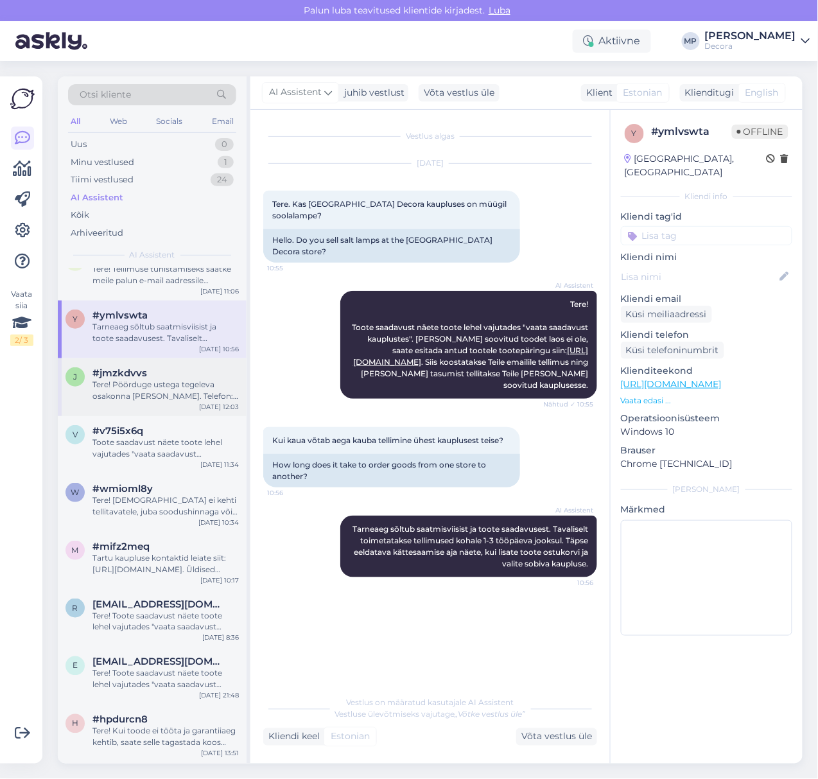
click at [137, 386] on div "Tere! Pöörduge ustega tegeleva osakonna poole. Telefon: 5382 9119, e-mail: pora…" at bounding box center [165, 390] width 146 height 23
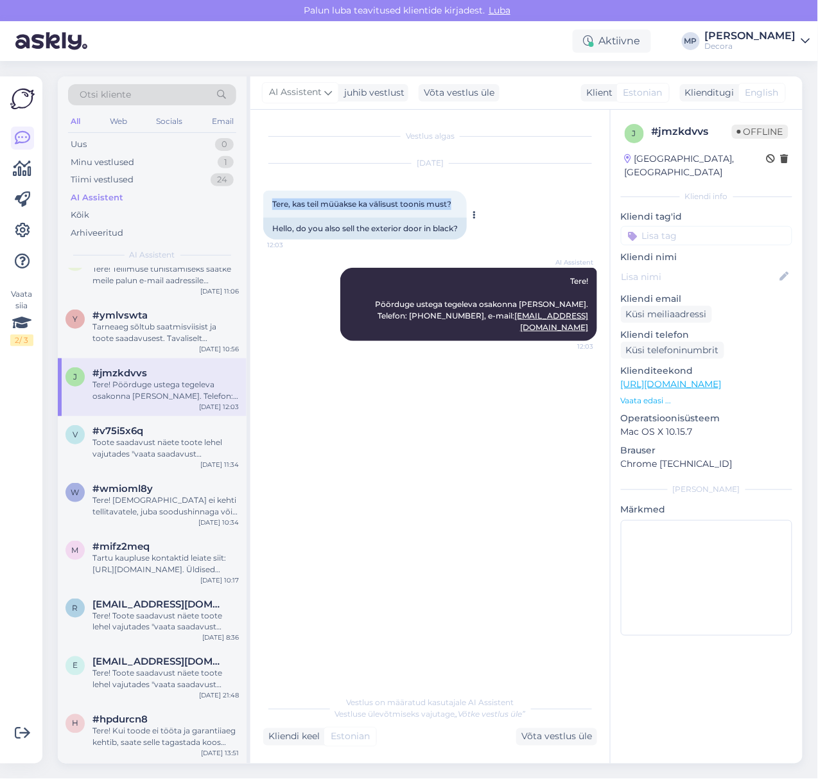
drag, startPoint x: 455, startPoint y: 201, endPoint x: 263, endPoint y: 207, distance: 192.7
click at [263, 207] on div "Tere, kas teil müüakse ka välisust toonis must? 12:03" at bounding box center [365, 204] width 204 height 27
copy span "Tere, kas teil müüakse ka välisust toonis must?"
click at [153, 424] on div "v #v75i5x6q Toote saadavust näete toote lehel vajutades "vaata saadavust kauplu…" at bounding box center [152, 445] width 189 height 58
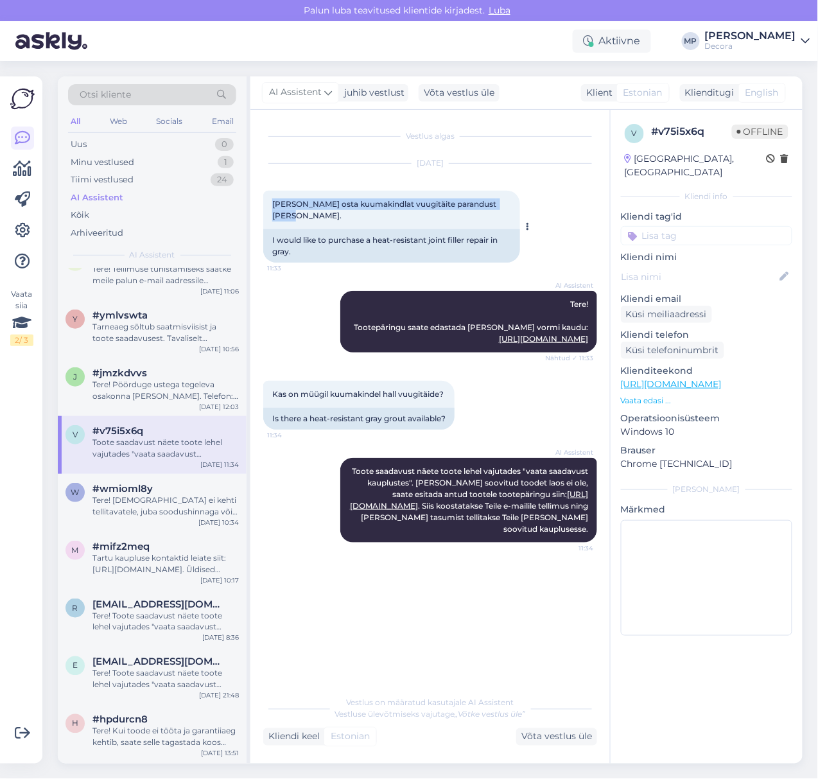
drag, startPoint x: 502, startPoint y: 203, endPoint x: 265, endPoint y: 207, distance: 236.3
click at [265, 207] on div "Soovin osta kuumakindlat vuugitäite parandust halli värvi. 11:33" at bounding box center [391, 210] width 257 height 39
copy span "Soovin osta kuumakindlat vuugitäite parandust halli värvi."
drag, startPoint x: 447, startPoint y: 380, endPoint x: 267, endPoint y: 381, distance: 179.8
click at [267, 381] on div "Kas on müügil kuumakindel hall vuugitäide? 11:34" at bounding box center [358, 394] width 191 height 27
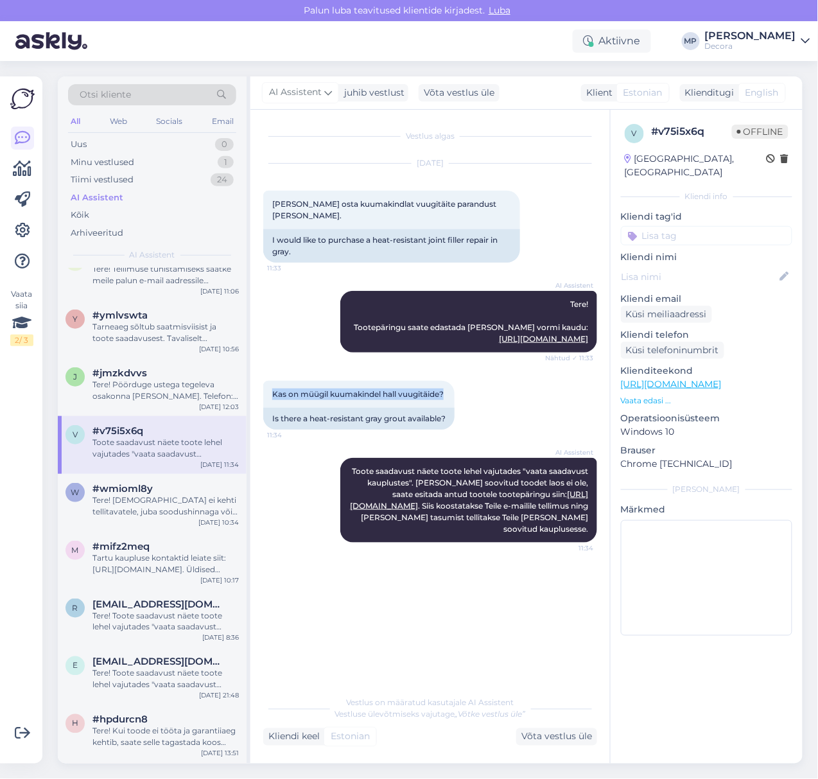
copy span "Kas on müügil kuumakindel hall vuugitäide?"
click at [104, 485] on span "#wmioml8y" at bounding box center [122, 489] width 60 height 12
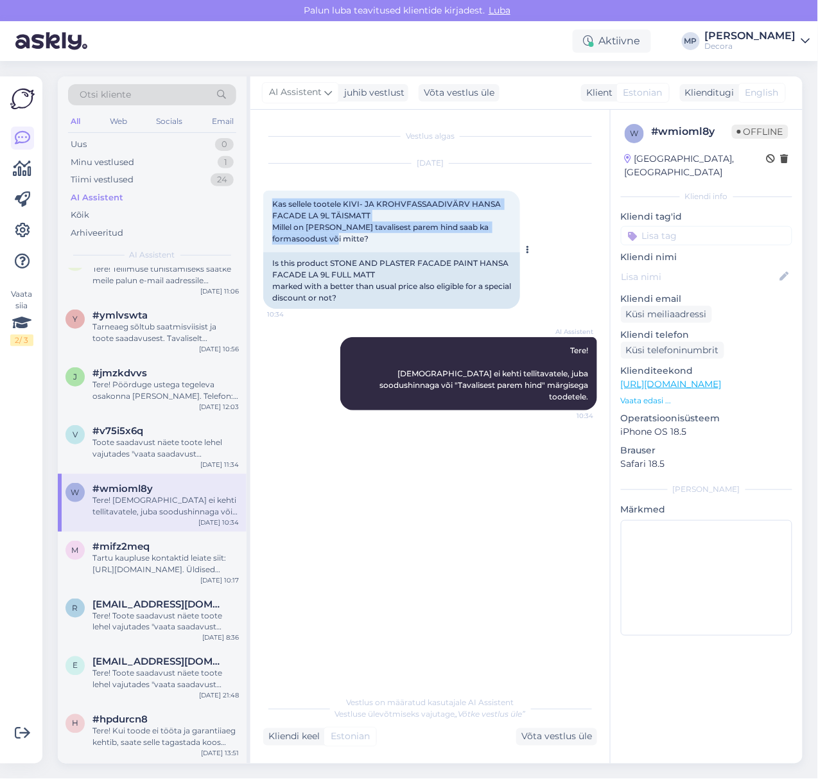
drag, startPoint x: 342, startPoint y: 239, endPoint x: 274, endPoint y: 205, distance: 75.8
click at [274, 205] on div "Kas sellele tootele KIVI- JA KROHVFASSAADIVÄRV HANSA FACADE LA 9L TÄISMATT Mill…" at bounding box center [391, 222] width 257 height 62
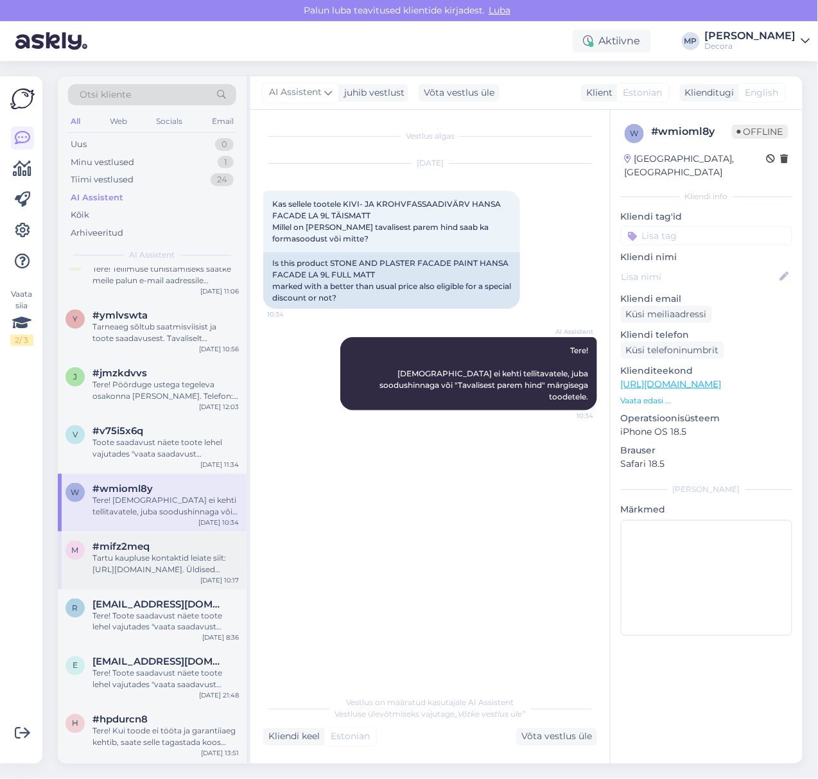
click at [95, 565] on div "Tartu kaupluse kontaktid leiate siit: https://www.decora.ee/tartu. Üldised kont…" at bounding box center [165, 563] width 146 height 23
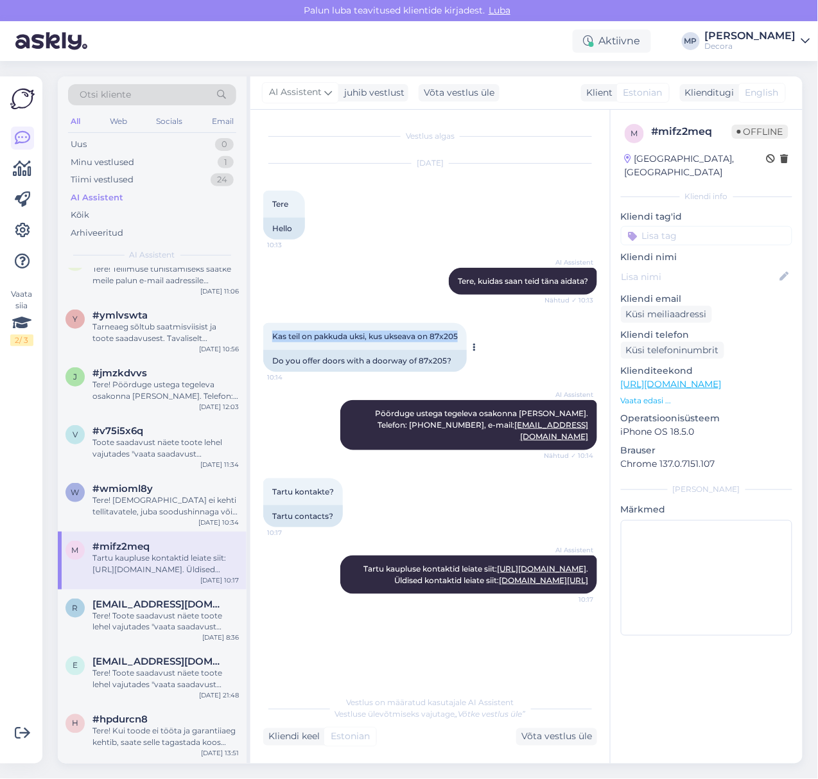
drag, startPoint x: 460, startPoint y: 335, endPoint x: 270, endPoint y: 325, distance: 191.0
click at [270, 325] on div "Kas teil on pakkuda uksi, kus ukseava on 87x205 10:14" at bounding box center [365, 336] width 204 height 27
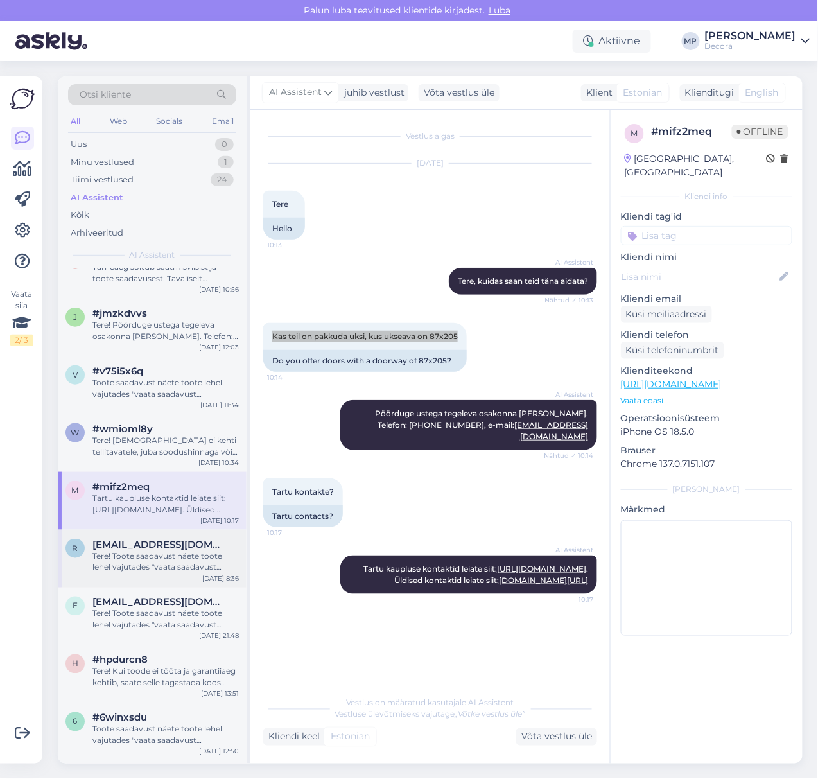
scroll to position [342, 0]
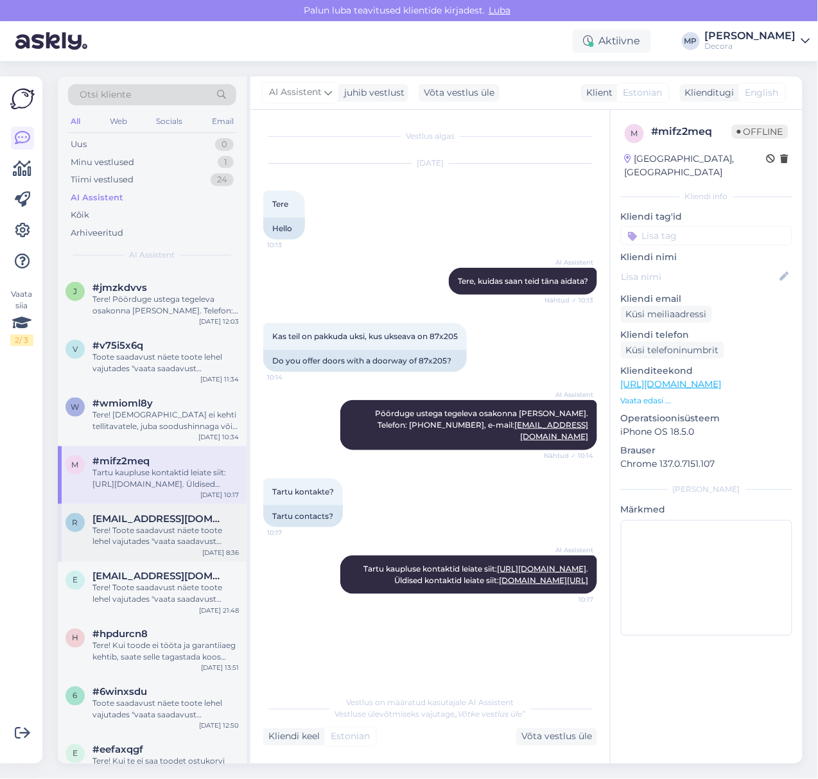
click at [158, 525] on div "Tere! Toote saadavust näete toote lehel vajutades "vaata saadavust kauplustes".…" at bounding box center [165, 536] width 146 height 23
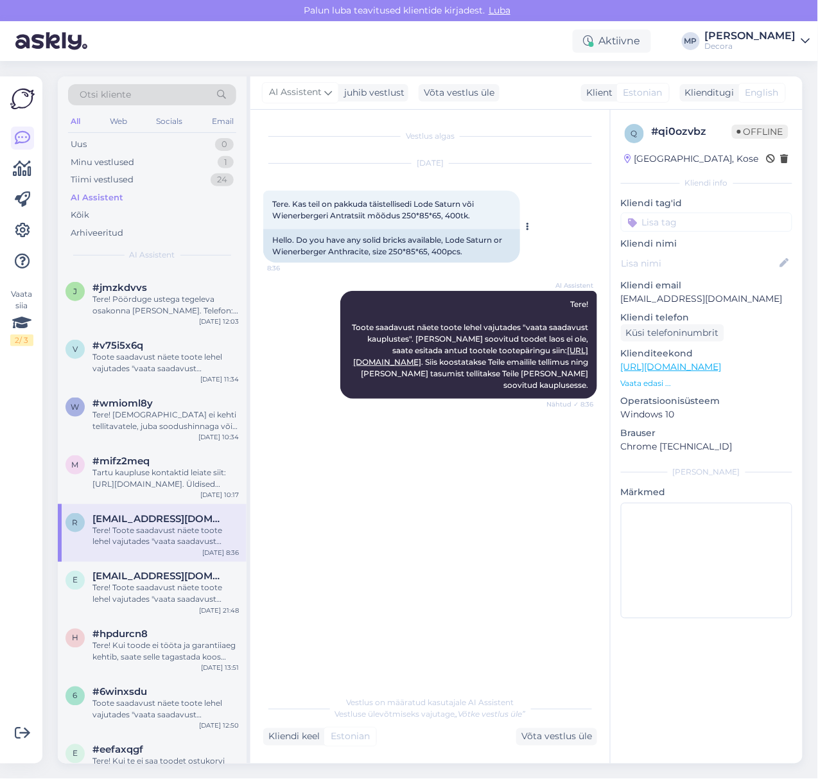
drag, startPoint x: 476, startPoint y: 217, endPoint x: 270, endPoint y: 209, distance: 206.9
click at [270, 209] on div "Tere. Kas teil on pakkuda täistellisedi Lode Saturn või Wienerbergeri Antratsii…" at bounding box center [391, 210] width 257 height 39
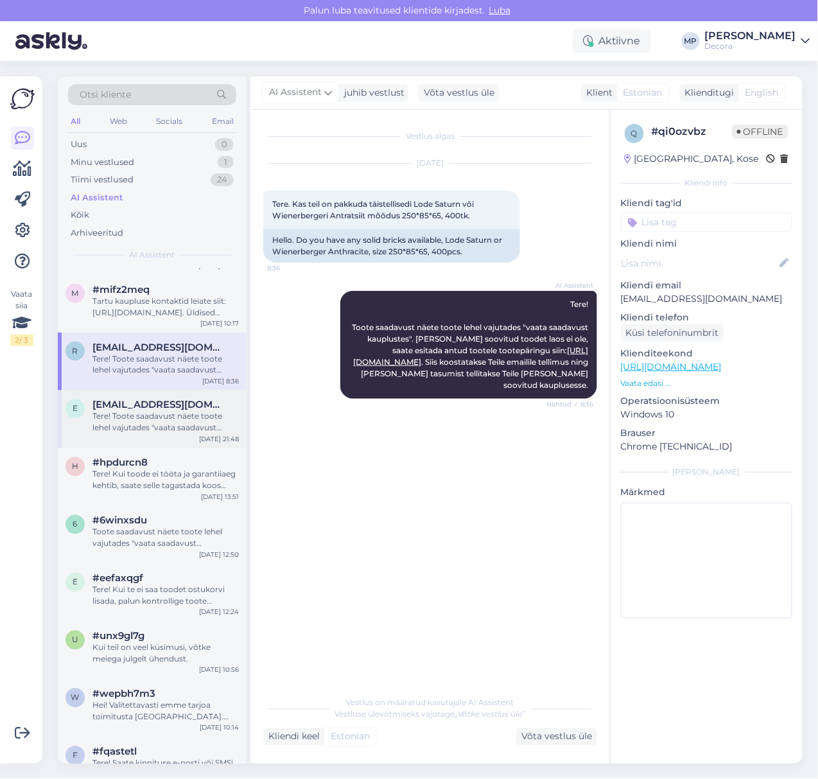
click at [139, 412] on div "Tere! Toote saadavust näete toote lehel vajutades "vaata saadavust kauplustes".…" at bounding box center [165, 422] width 146 height 23
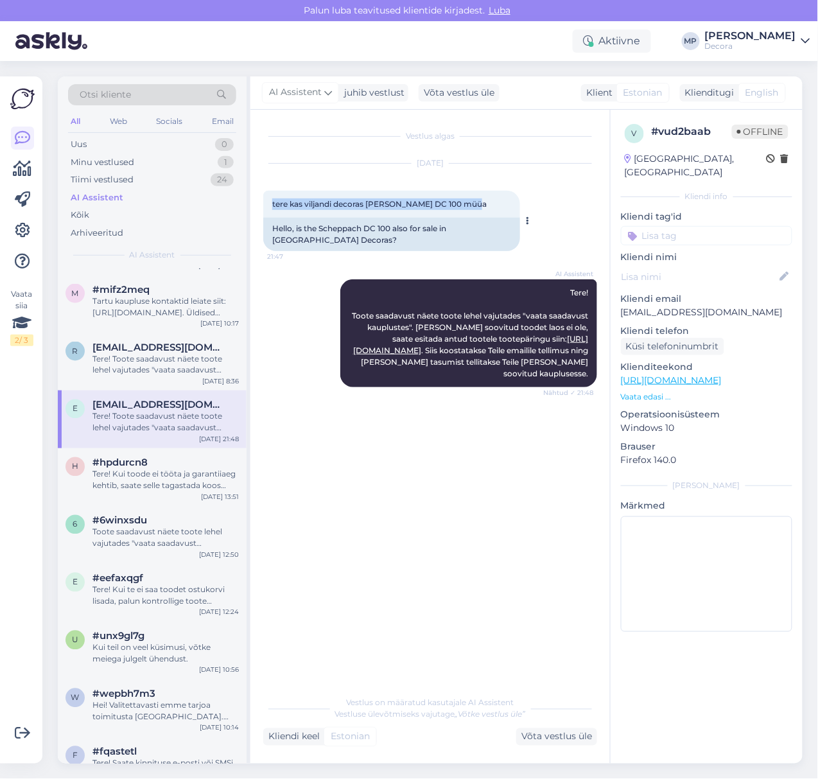
drag, startPoint x: 480, startPoint y: 204, endPoint x: 265, endPoint y: 199, distance: 215.2
click at [265, 199] on div "tere kas viljandi decoras ka Scheppach DC 100 müüa 21:47" at bounding box center [391, 204] width 257 height 27
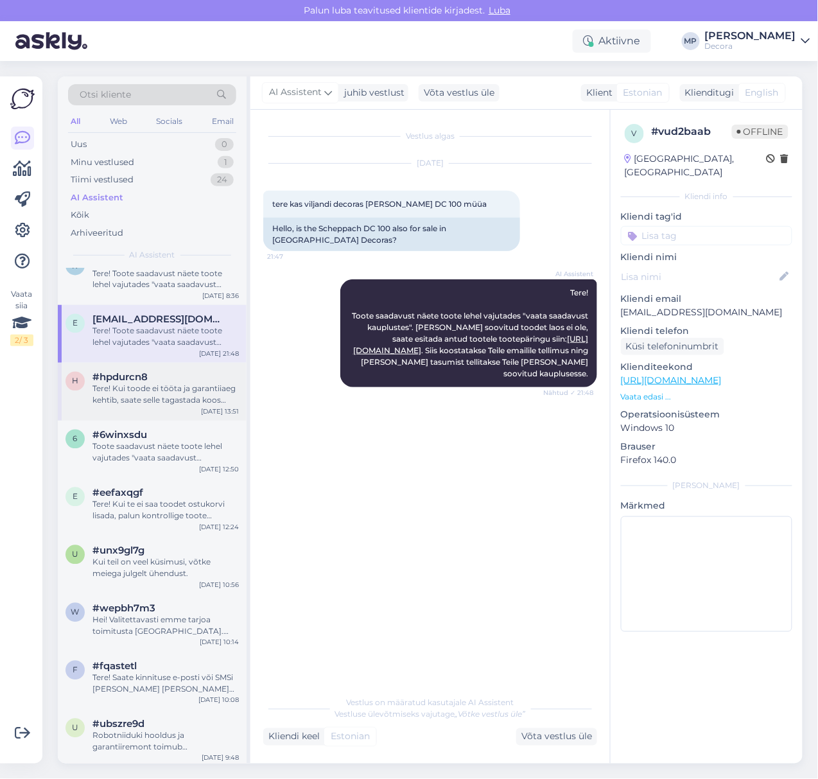
click at [153, 391] on div "Tere! Kui toode ei tööta ja garantiiaeg kehtib, saate selle tagastada koos kvii…" at bounding box center [165, 394] width 146 height 23
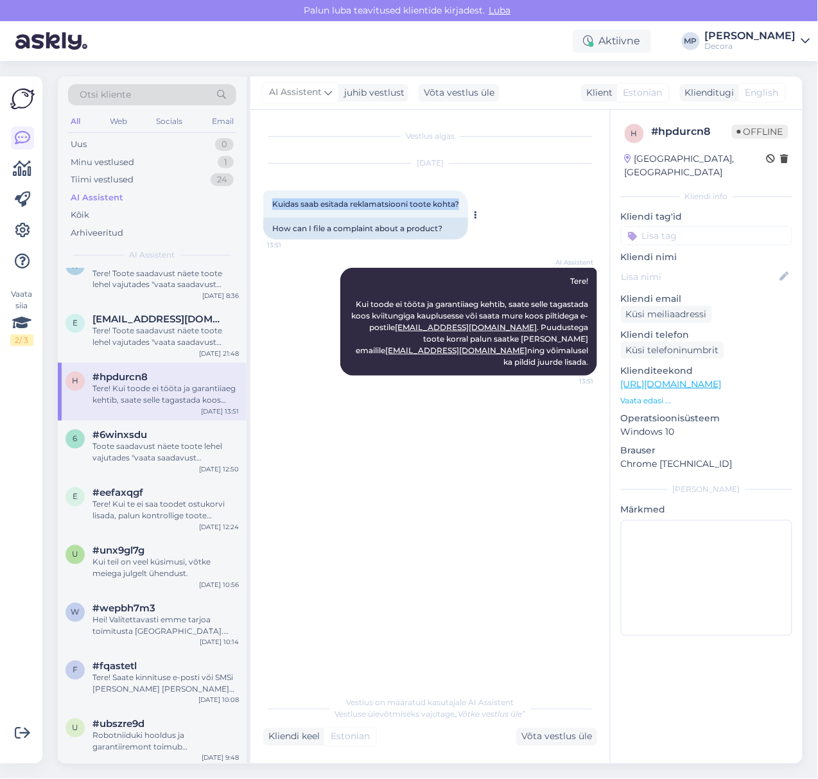
drag, startPoint x: 461, startPoint y: 206, endPoint x: 268, endPoint y: 202, distance: 193.3
click at [268, 202] on div "Kuidas saab esitada reklamatsiooni toote kohta? 13:51" at bounding box center [365, 204] width 205 height 27
click at [127, 452] on div "Toote saadavust näete toote lehel vajutades "vaata saadavust kauplustes". Kui t…" at bounding box center [165, 452] width 146 height 23
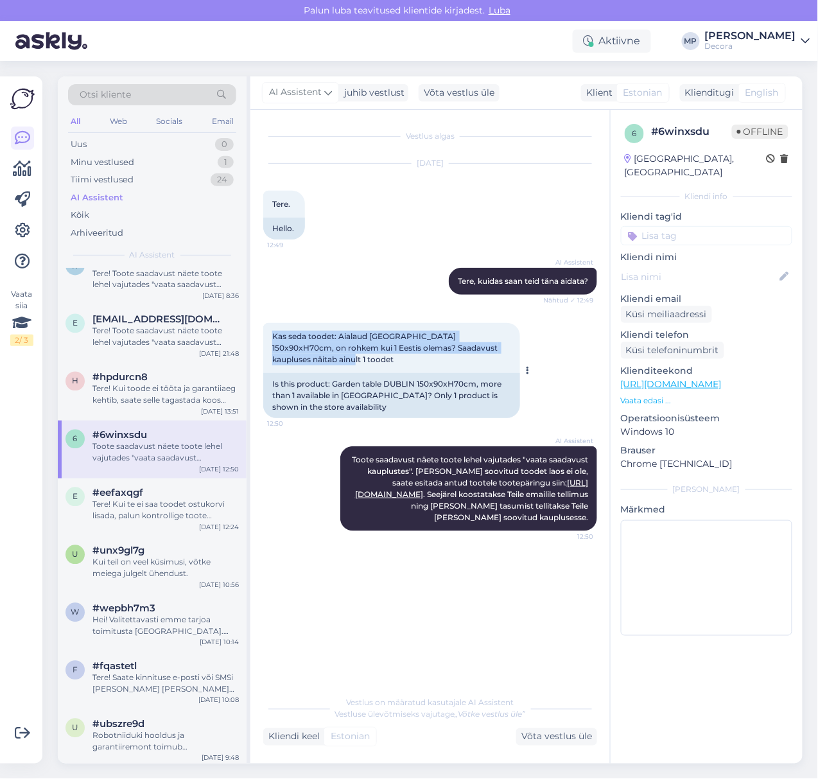
drag, startPoint x: 315, startPoint y: 362, endPoint x: 273, endPoint y: 338, distance: 48.3
click at [273, 338] on div "Kas seda toodet: Aialaud DUBLIN 150x90xH70cm, on rohkem kui 1 Eestis olemas? Sa…" at bounding box center [391, 348] width 257 height 50
click at [150, 520] on div "Tere! Kui te ei saa toodet ostukorvi lisada, palun kontrollige toote saadavust …" at bounding box center [165, 510] width 146 height 23
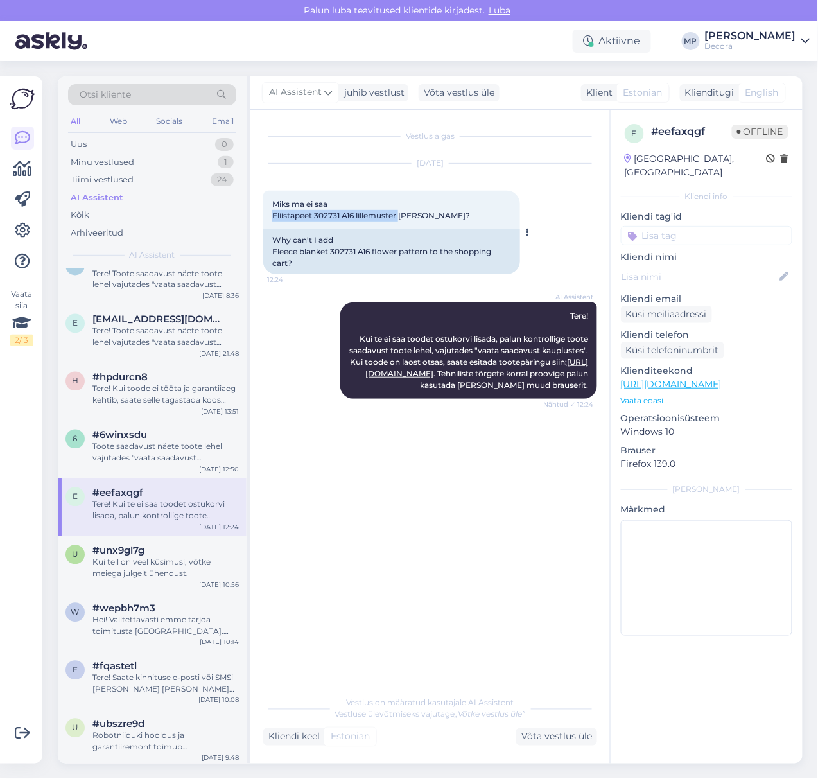
drag, startPoint x: 272, startPoint y: 217, endPoint x: 401, endPoint y: 216, distance: 129.1
click at [401, 216] on span "Miks ma ei saa Fliistapeet 302731 A16 lillemuster lisada ostukorvi?" at bounding box center [371, 209] width 198 height 21
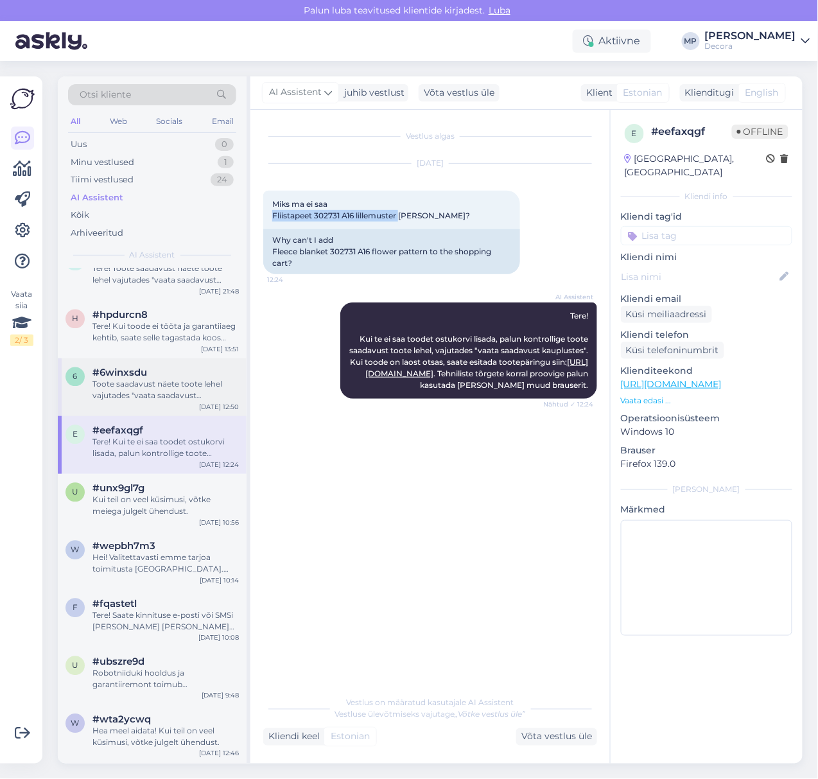
scroll to position [685, 0]
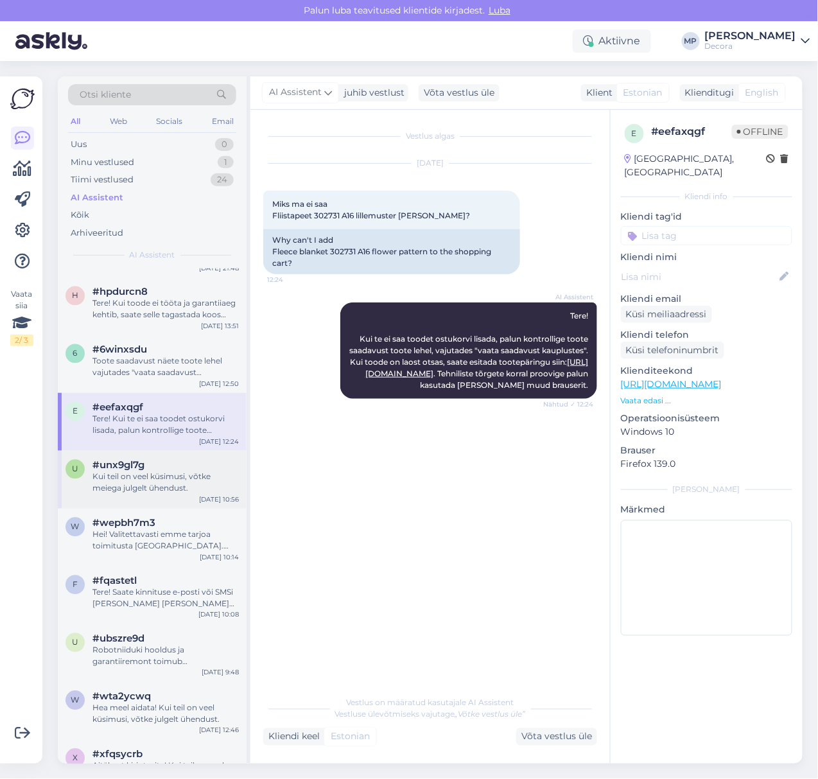
click at [140, 466] on span "#unx9gl7g" at bounding box center [118, 466] width 52 height 12
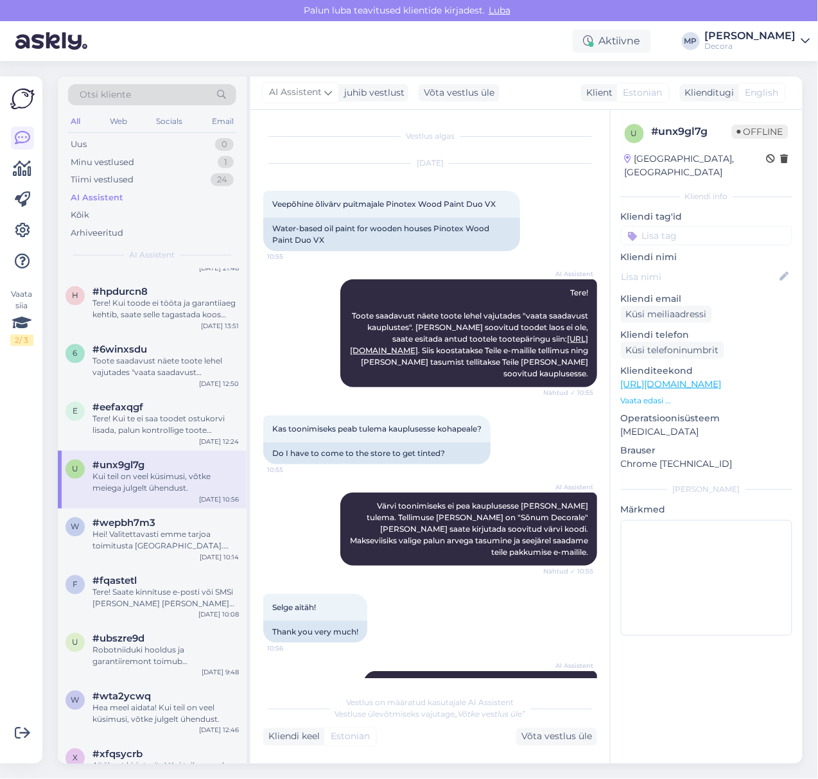
scroll to position [34, 0]
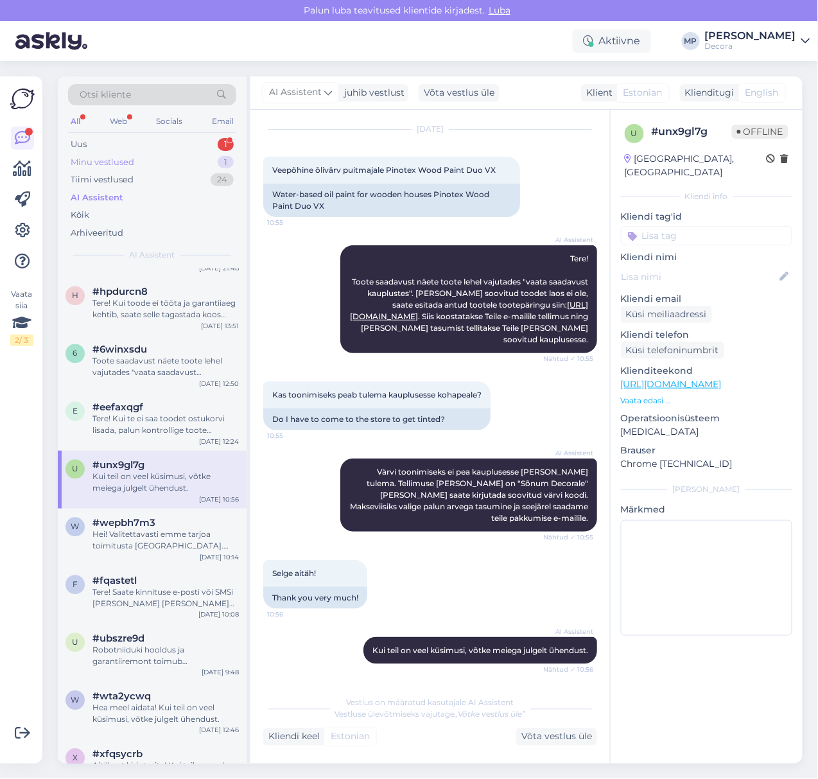
click at [118, 158] on div "Minu vestlused" at bounding box center [103, 162] width 64 height 13
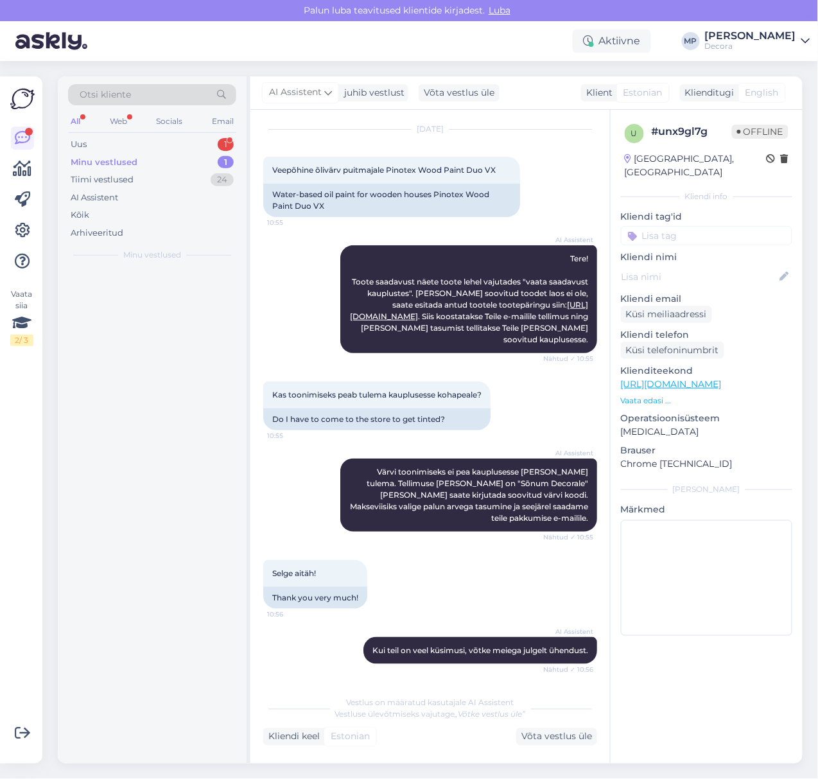
scroll to position [0, 0]
click at [118, 176] on div "Tiimi vestlused" at bounding box center [102, 179] width 63 height 13
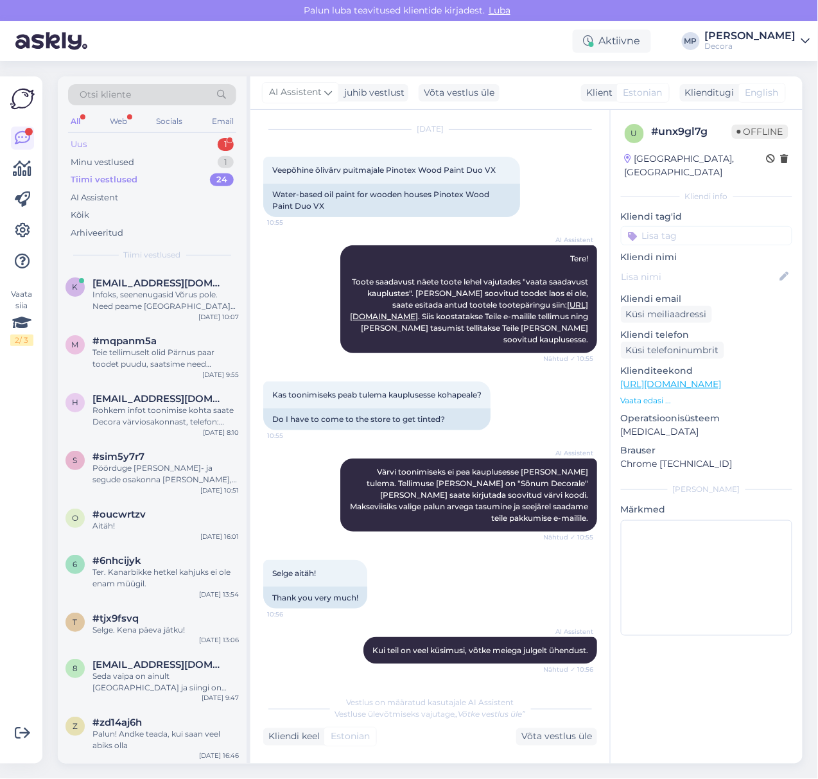
click at [88, 148] on div "Uus 1" at bounding box center [152, 144] width 168 height 18
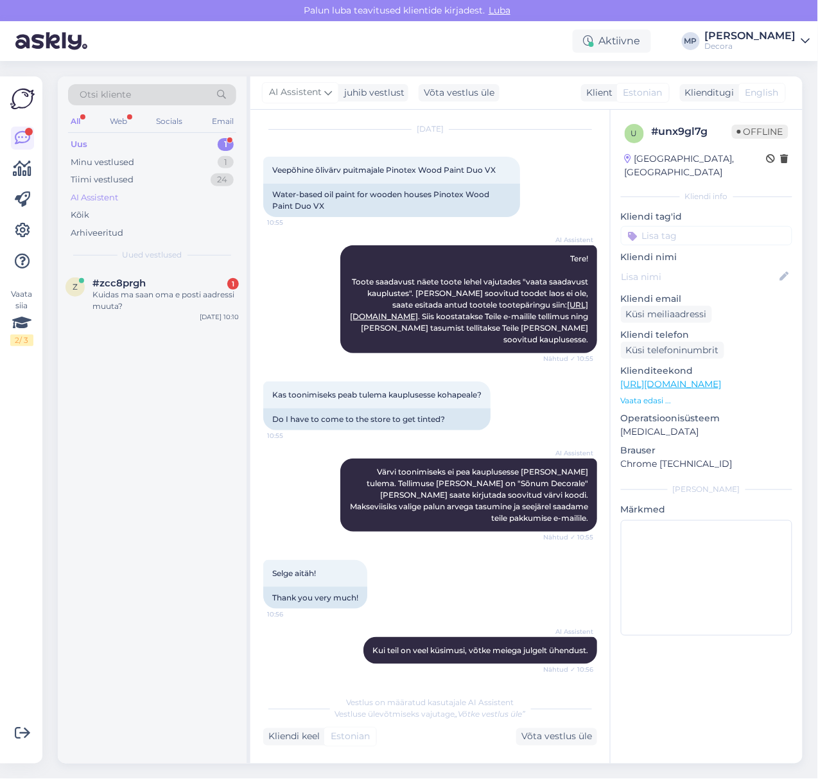
click at [86, 203] on div "AI Assistent" at bounding box center [95, 197] width 48 height 13
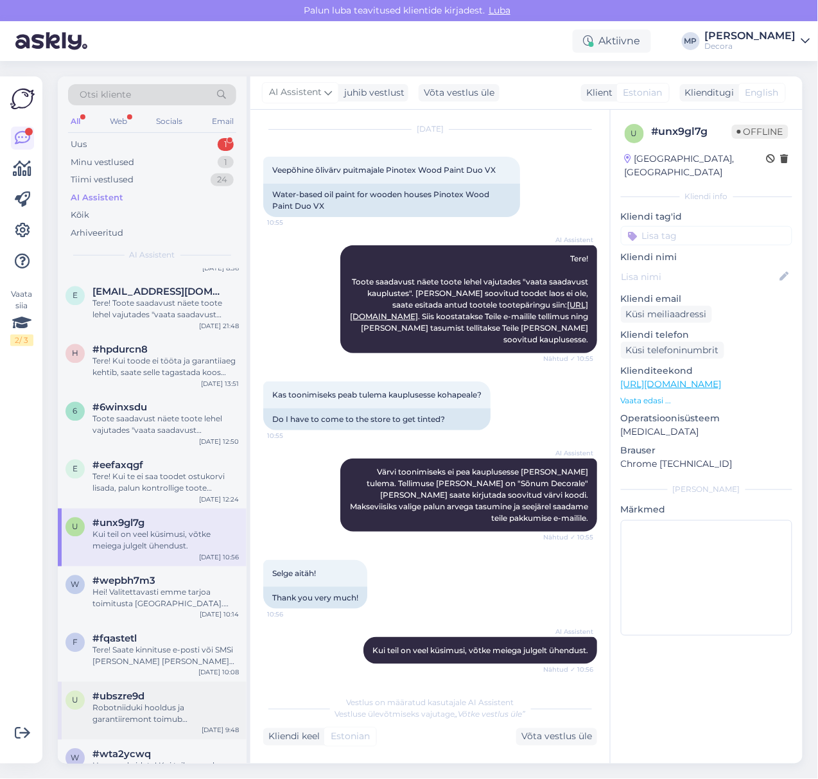
scroll to position [771, 0]
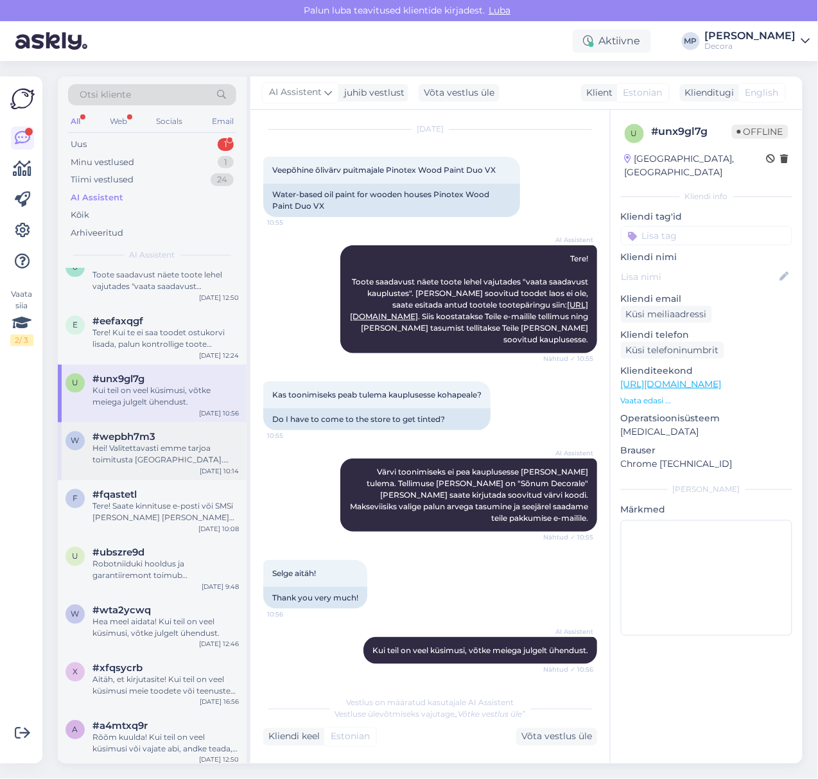
click at [121, 458] on div "Hei! Valitettavasti emme tarjoa toimitusta Suomeen. Toimitamme tavaroita vain V…" at bounding box center [165, 454] width 146 height 23
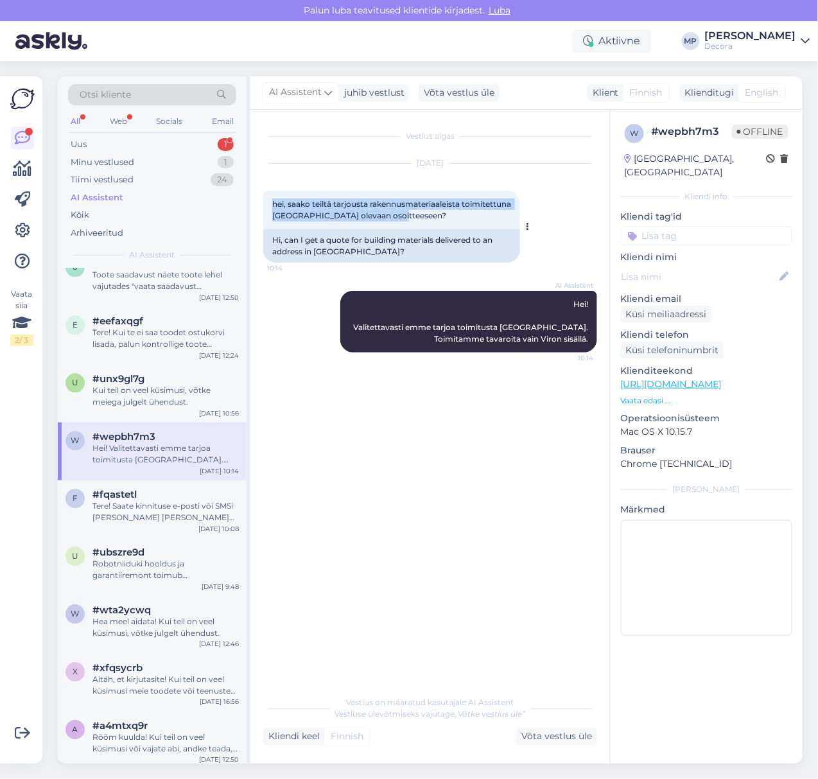
drag, startPoint x: 461, startPoint y: 220, endPoint x: 270, endPoint y: 207, distance: 191.8
click at [270, 207] on div "hei, saako teiltä tarjousta rakennusmateriaaleista toimitettuna suomessa olevaa…" at bounding box center [391, 210] width 257 height 39
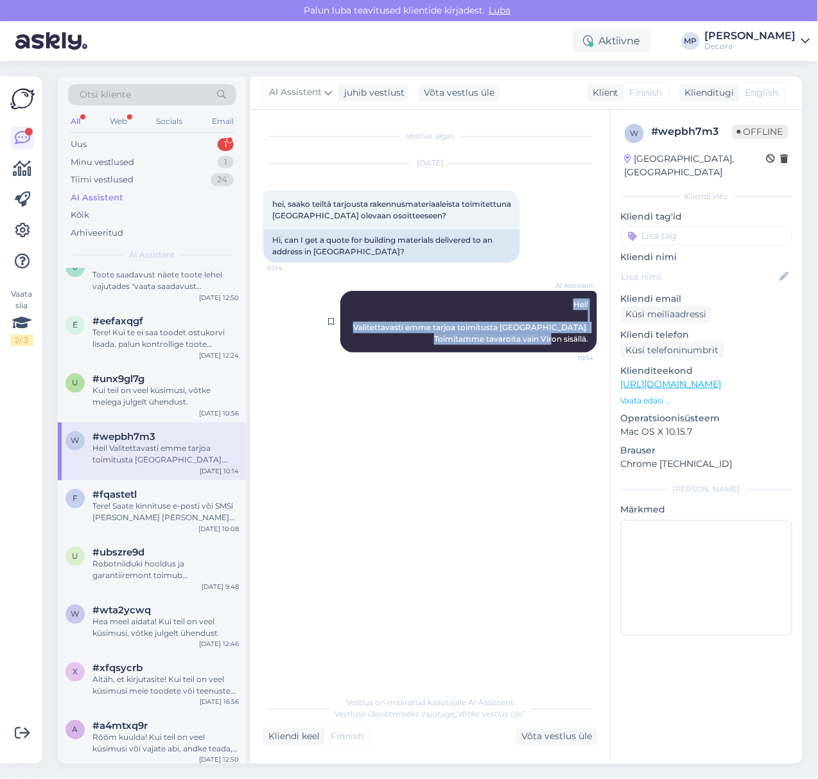
drag, startPoint x: 587, startPoint y: 340, endPoint x: 571, endPoint y: 304, distance: 38.8
click at [571, 304] on div "AI Assistent Hei! Valitettavasti emme tarjoa toimitusta Suomeen. Toimitamme tav…" at bounding box center [468, 322] width 257 height 62
click at [408, 424] on div "Vestlus algas Jul 2 2025 hei, saako teiltä tarjousta rakennusmateriaaleista toi…" at bounding box center [435, 400] width 345 height 555
click at [155, 509] on div "Tere! Saate kinnituse e-posti või SMSi teel, kui teie tellimus on järeletulemis…" at bounding box center [165, 512] width 146 height 23
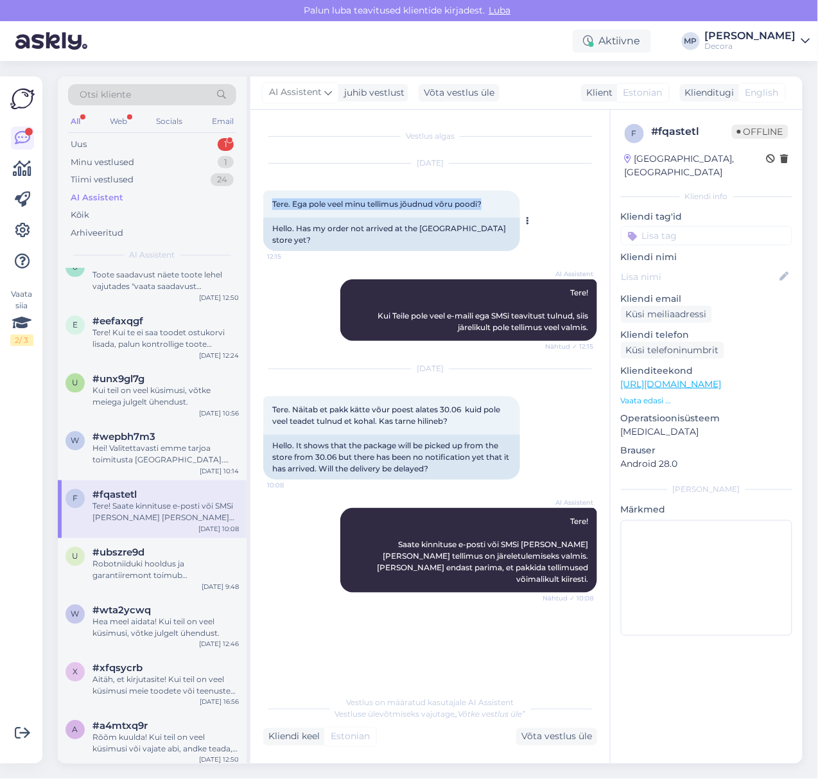
drag, startPoint x: 485, startPoint y: 204, endPoint x: 270, endPoint y: 205, distance: 215.1
click at [270, 205] on div "Tere. Ega pole veel minu tellimus jõudnud võru poodi? 12:15" at bounding box center [391, 204] width 257 height 27
drag, startPoint x: 464, startPoint y: 412, endPoint x: 271, endPoint y: 399, distance: 193.1
click at [271, 399] on div "Tere. Näitab et pakk kätte võur poest alates 30.06 kuid pole veel teadet tulnud…" at bounding box center [391, 415] width 257 height 39
click at [125, 568] on div "Robotniiduki hooldus ja garantiiremont toimub Eestist väljaspool. Lisainfo saam…" at bounding box center [165, 570] width 146 height 23
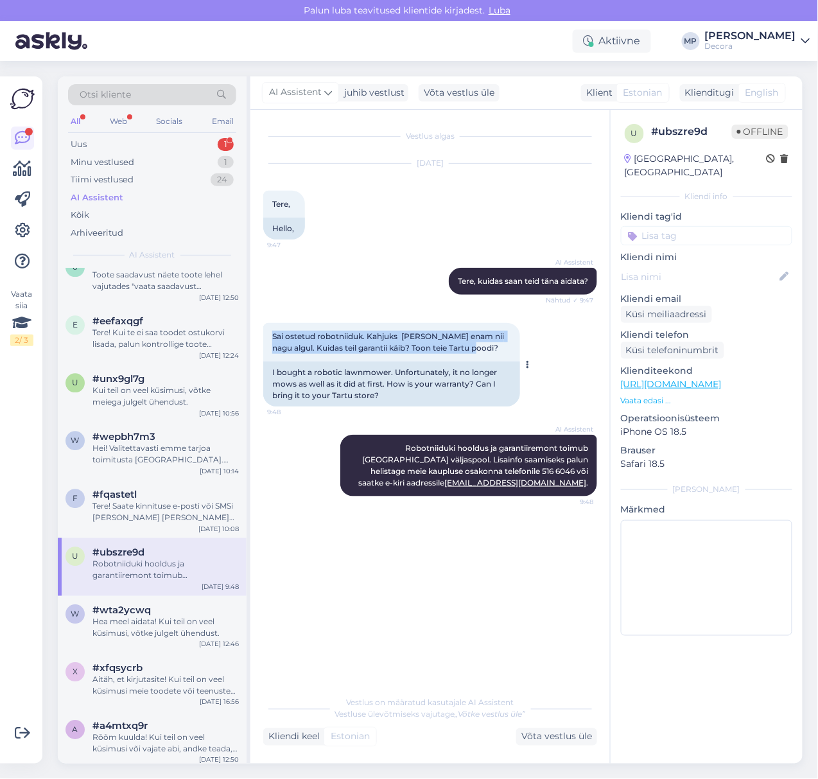
drag, startPoint x: 485, startPoint y: 353, endPoint x: 271, endPoint y: 335, distance: 215.2
click at [271, 335] on div "Sai ostetud robotniiduk. Kahjuks ei niida enam nii nagu algul. Kuidas teil gara…" at bounding box center [391, 342] width 257 height 39
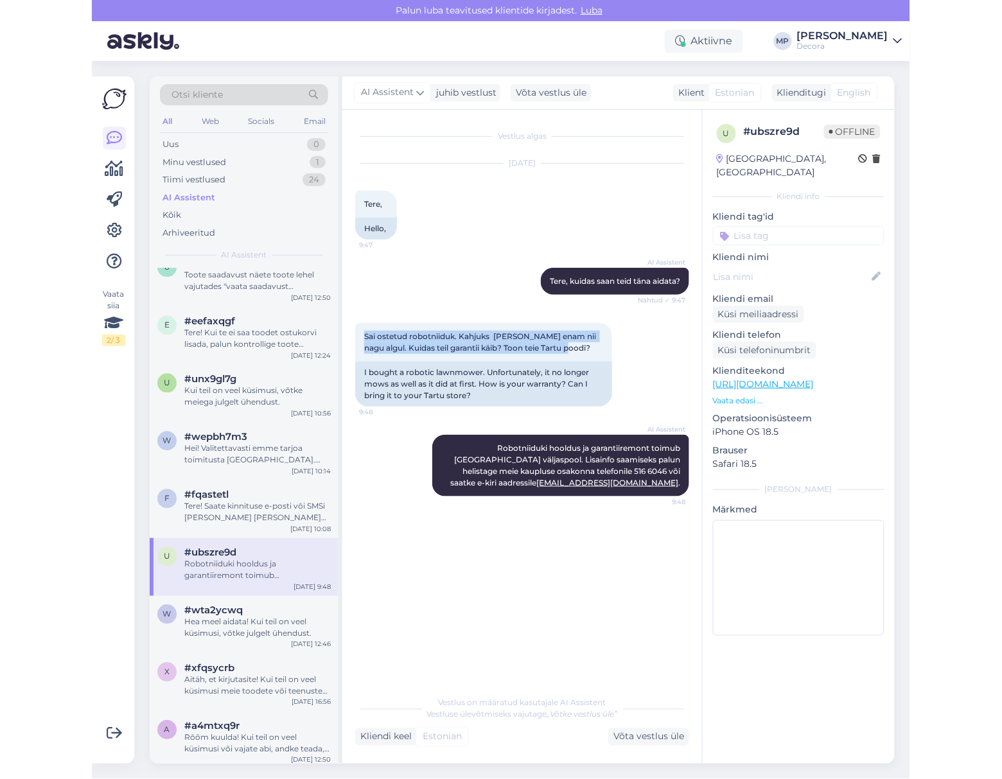
scroll to position [856, 0]
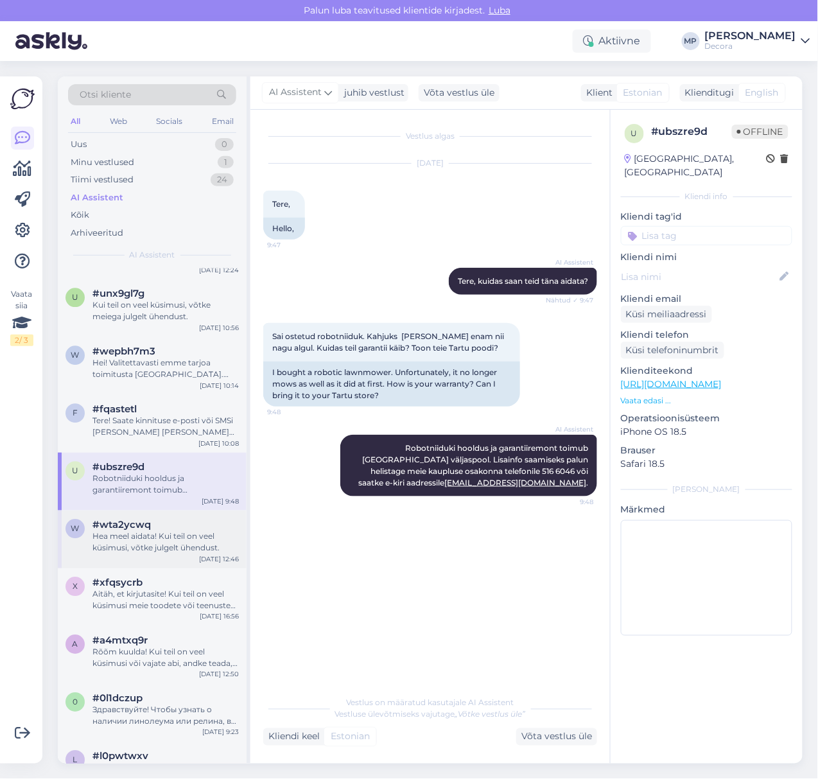
click at [132, 519] on div "w #wta2ycwq Hea meel aidata! Kui teil on veel küsimusi, võtke julgelt ühendust.…" at bounding box center [152, 540] width 189 height 58
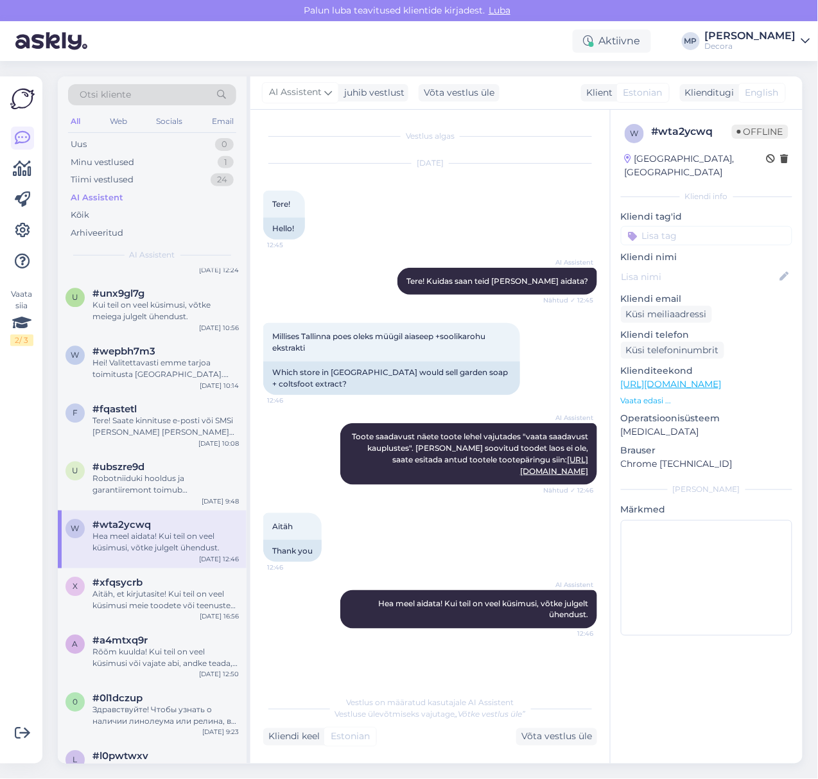
click at [491, 559] on div "Aitäh 12:46 Thank you" at bounding box center [430, 537] width 334 height 77
drag, startPoint x: 317, startPoint y: 351, endPoint x: 272, endPoint y: 335, distance: 47.1
click at [272, 335] on div "Millises Tallinna poes oleks müügil aiaseep +soolikarohu ekstrakti 12:46" at bounding box center [391, 342] width 257 height 39
